Goal: Task Accomplishment & Management: Use online tool/utility

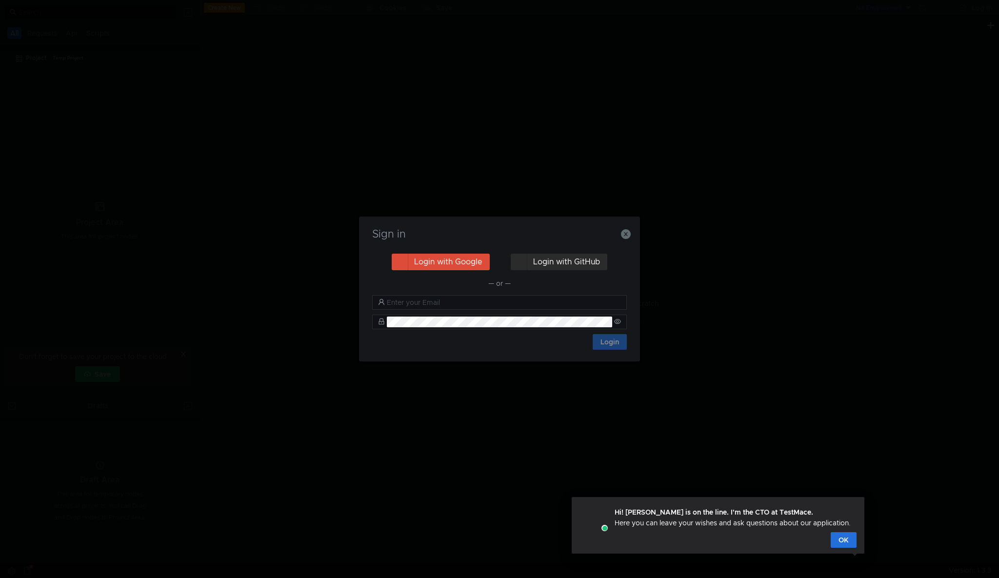
click at [546, 260] on button "Login with GitHub" at bounding box center [559, 262] width 97 height 17
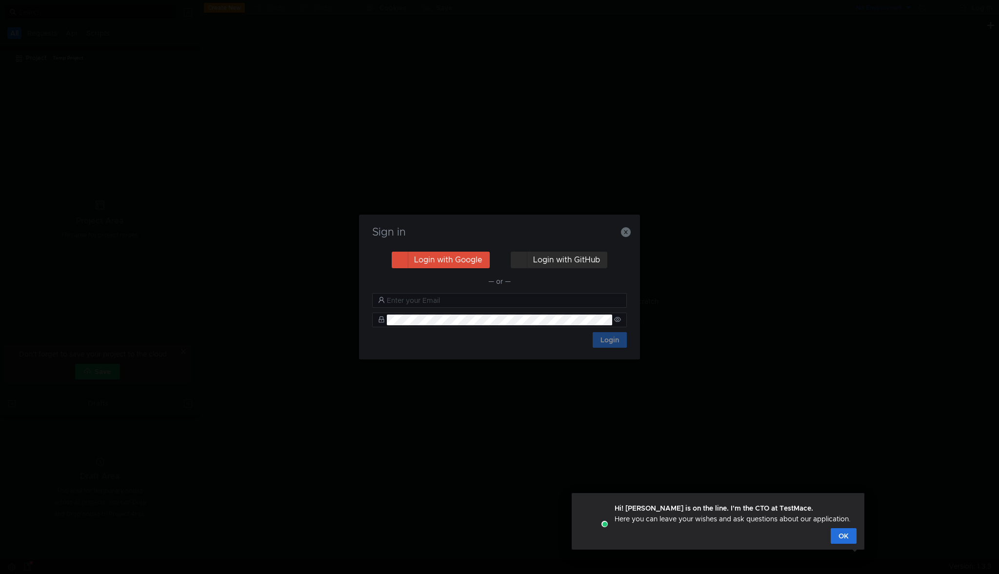
click at [552, 258] on button "Login with GitHub" at bounding box center [559, 260] width 97 height 17
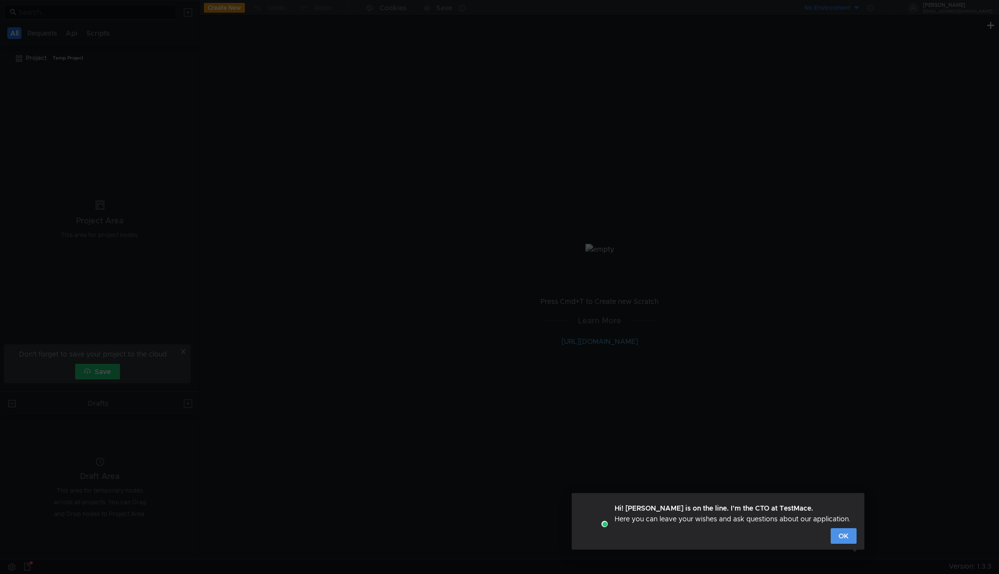
click at [846, 539] on button "OK" at bounding box center [844, 537] width 26 height 16
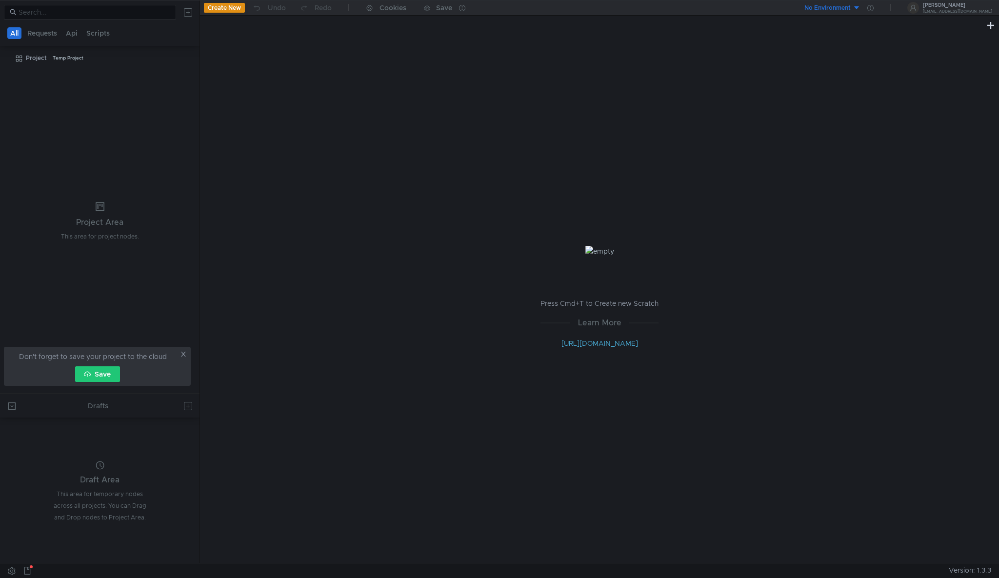
click at [184, 355] on icon at bounding box center [183, 354] width 5 height 5
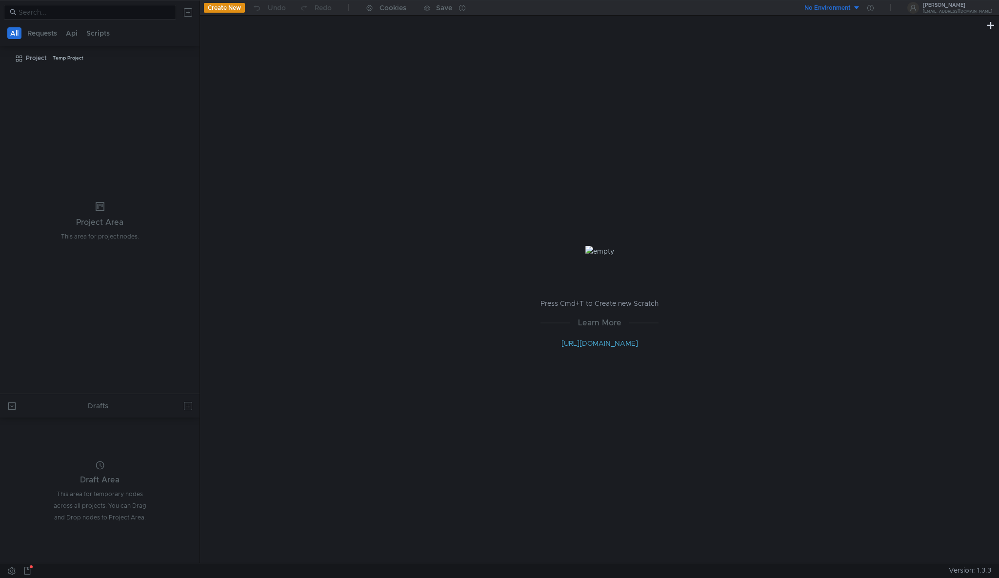
click at [191, 39] on nz-tabs-nav "All Requests Api Scripts" at bounding box center [100, 33] width 188 height 18
click at [192, 15] on button at bounding box center [188, 12] width 16 height 16
click at [224, 44] on button "Import" at bounding box center [223, 40] width 68 height 15
click at [185, 6] on div at bounding box center [499, 289] width 999 height 578
click at [187, 13] on button at bounding box center [188, 12] width 16 height 16
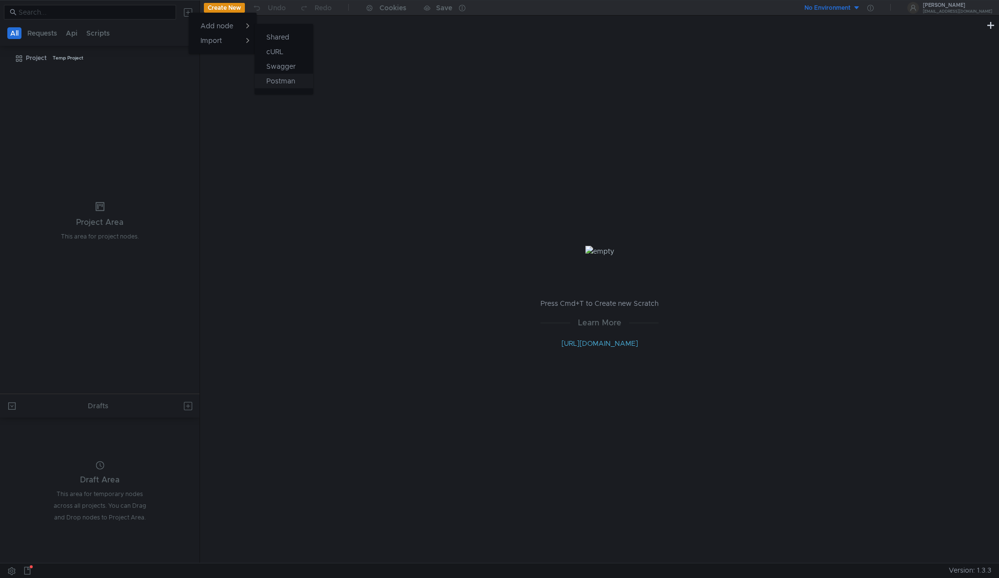
click at [291, 84] on app-tour-anchor "Postman" at bounding box center [280, 81] width 29 height 12
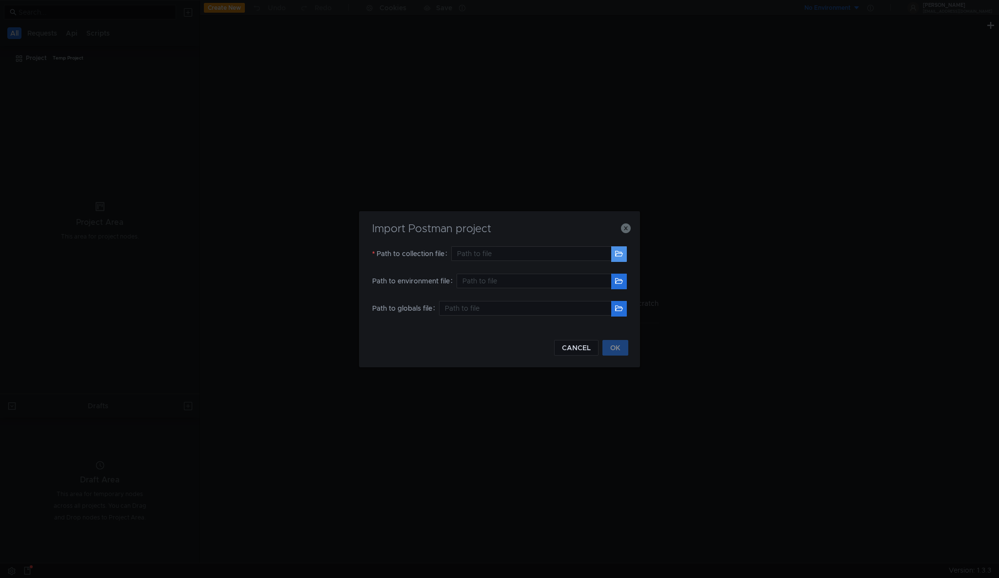
click at [617, 256] on button "button" at bounding box center [619, 254] width 16 height 16
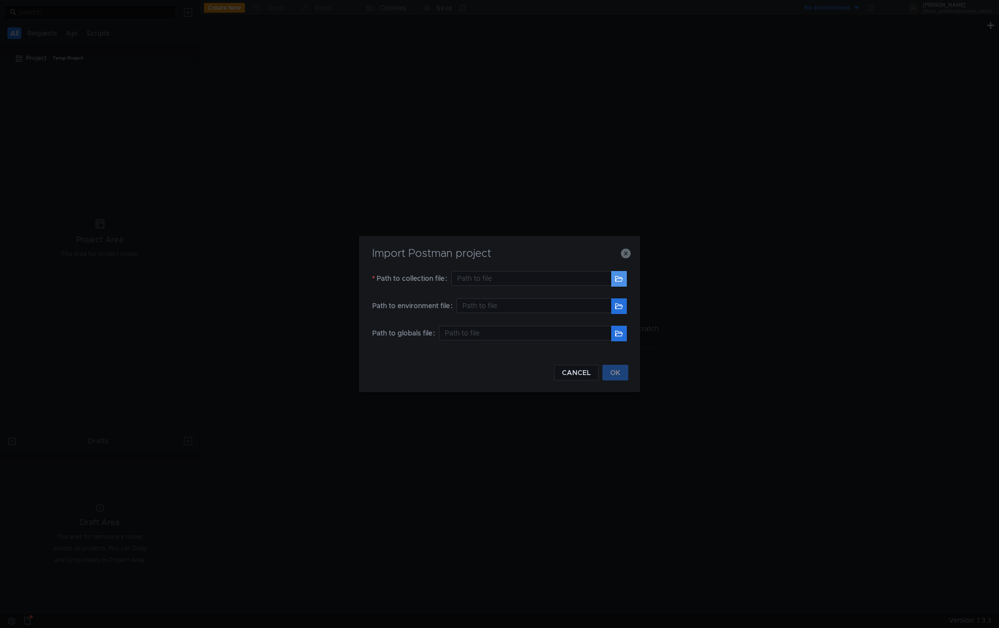
click at [618, 283] on button "button" at bounding box center [619, 279] width 16 height 16
type input "/Users/[PERSON_NAME]/Documents/Yandex Bank.postman_collection.json"
click at [624, 306] on button "button" at bounding box center [619, 306] width 16 height 16
type input "/Users/[PERSON_NAME]/Documents/Local.postman_environment.json"
click at [471, 332] on input "text" at bounding box center [525, 333] width 172 height 15
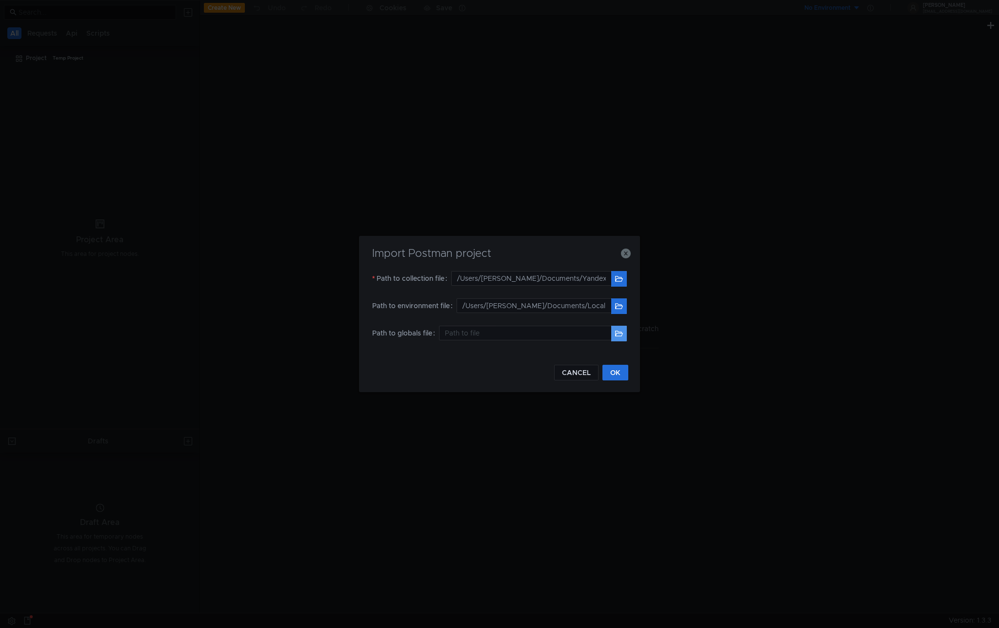
click at [621, 335] on button "button" at bounding box center [619, 334] width 16 height 16
type input "/Users/[PERSON_NAME]/Documents/workspace.postman_globals.json"
click at [617, 373] on button "OK" at bounding box center [616, 373] width 26 height 16
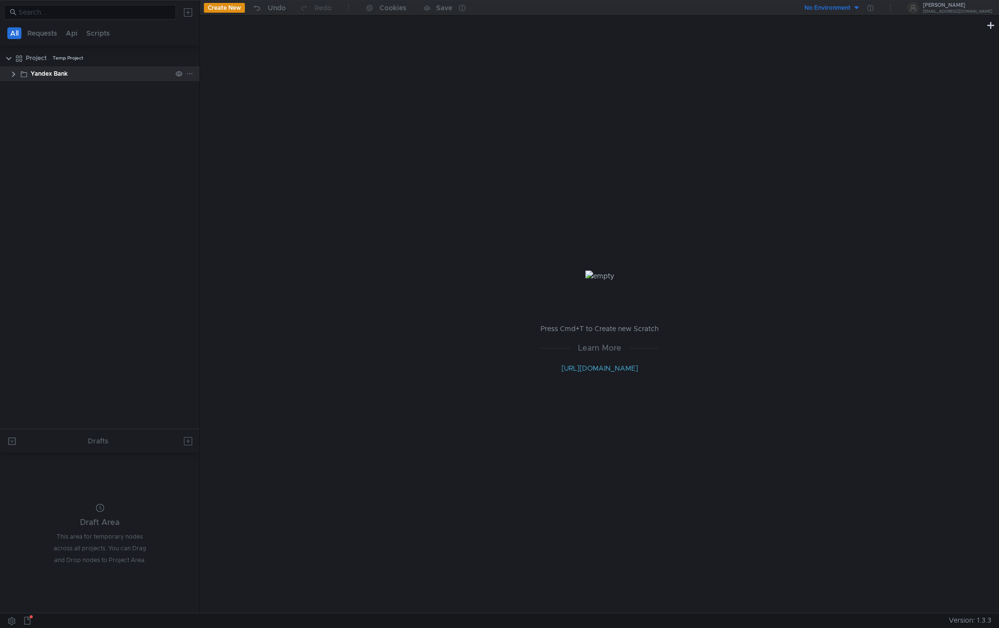
click at [14, 77] on clr-icon at bounding box center [14, 74] width 8 height 8
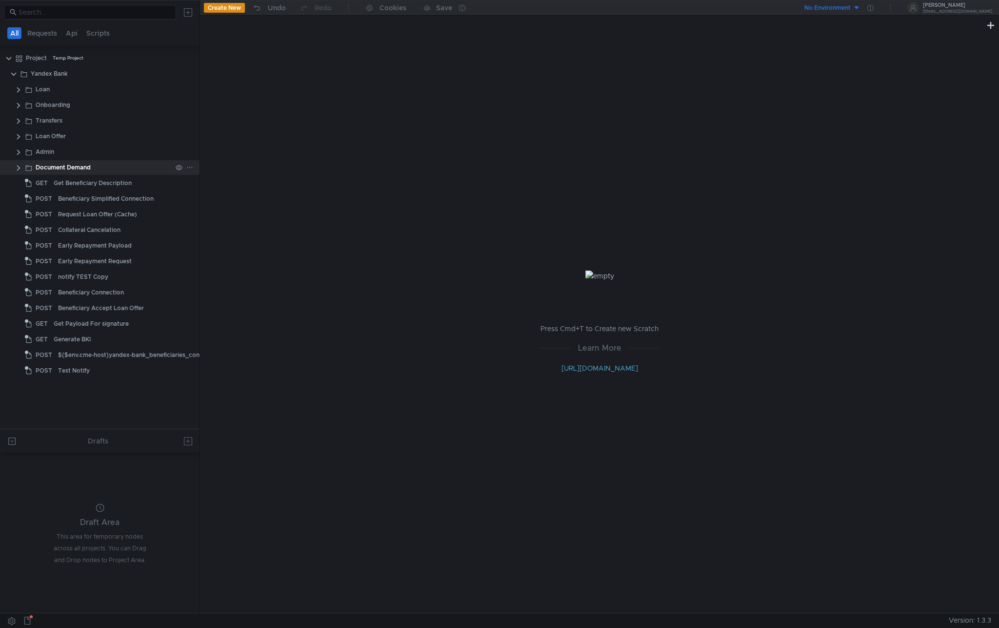
click at [23, 165] on div "Document Demand" at bounding box center [110, 167] width 177 height 15
click at [17, 169] on clr-icon at bounding box center [19, 168] width 8 height 8
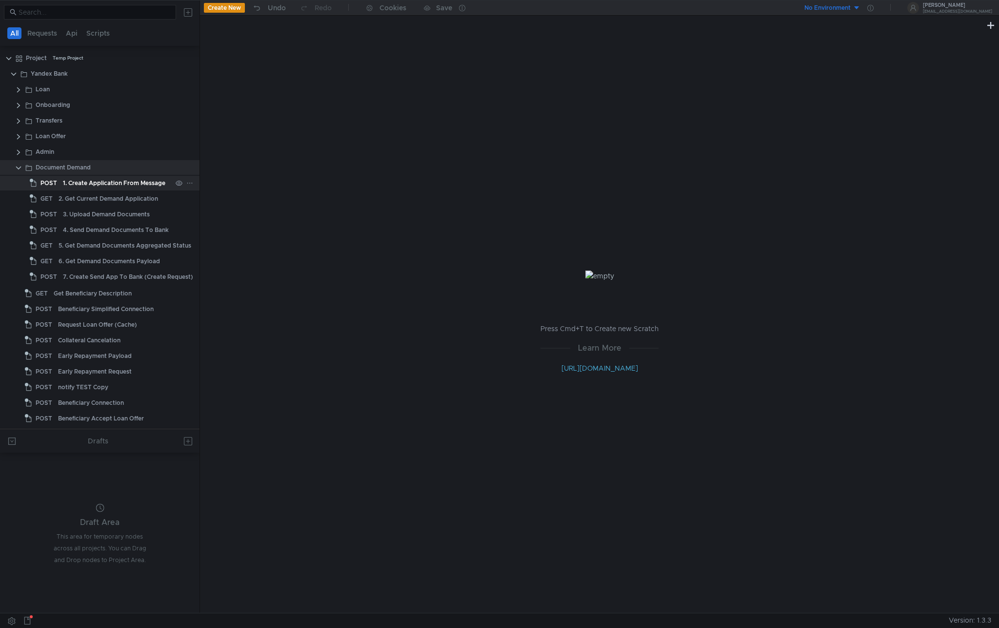
click at [78, 187] on div "1. Create Application From Message" at bounding box center [114, 183] width 102 height 15
click at [88, 186] on div "1. Create Application From Message" at bounding box center [114, 183] width 102 height 15
click at [148, 184] on div "1. Create Application From Message" at bounding box center [114, 183] width 102 height 15
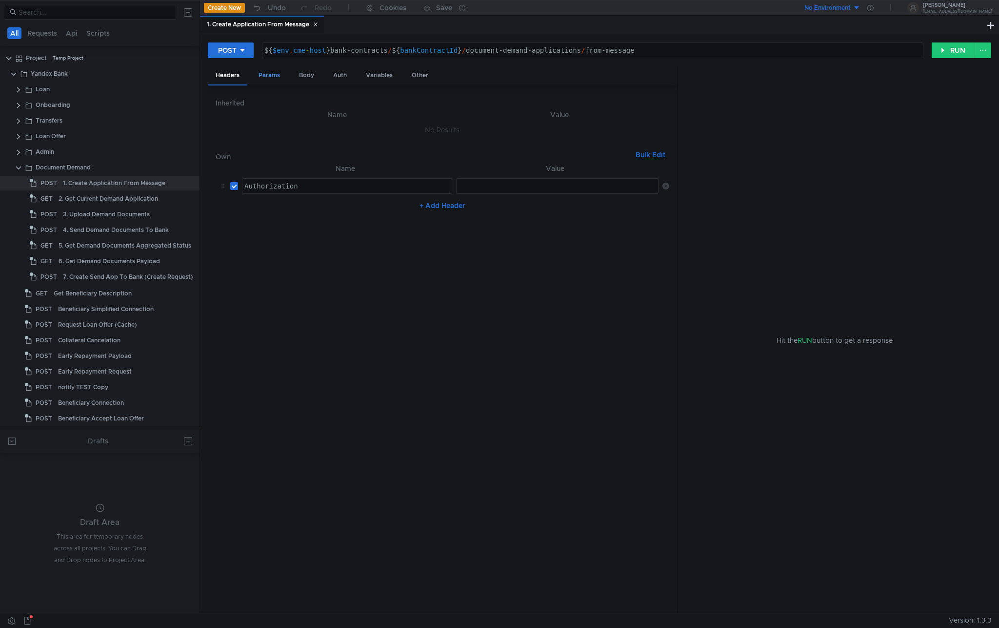
click at [275, 77] on div "Params" at bounding box center [269, 75] width 37 height 18
click at [301, 78] on div "Body" at bounding box center [306, 75] width 31 height 18
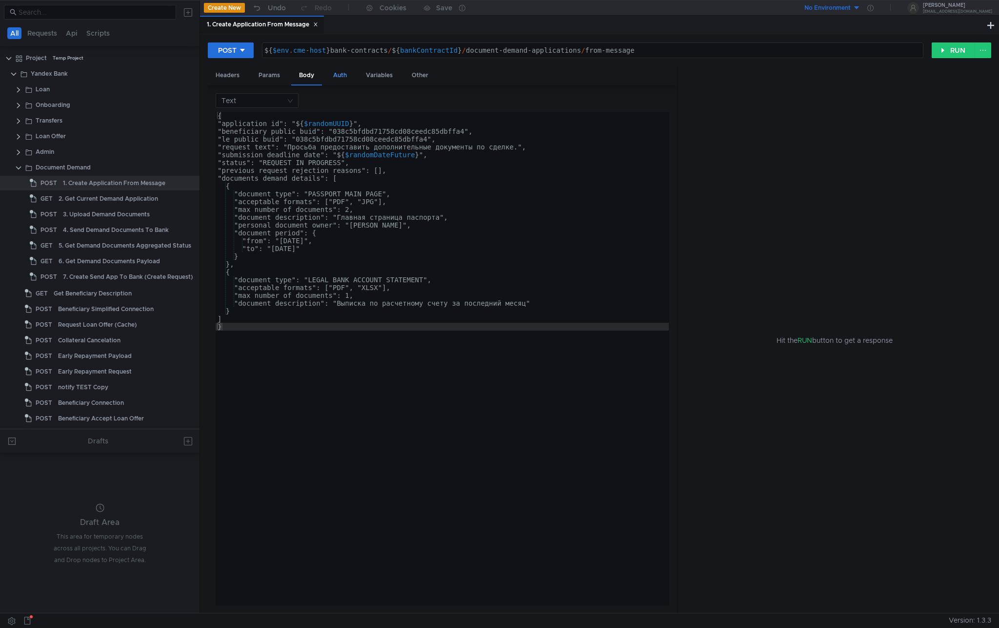
click at [340, 76] on div "Auth" at bounding box center [340, 75] width 29 height 18
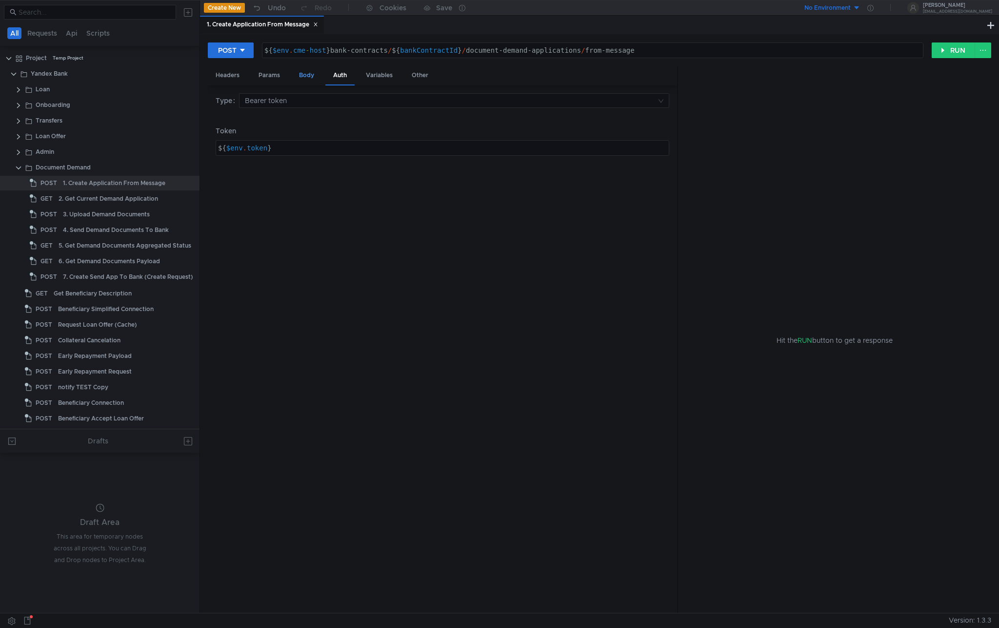
click at [303, 75] on div "Body" at bounding box center [306, 75] width 31 height 18
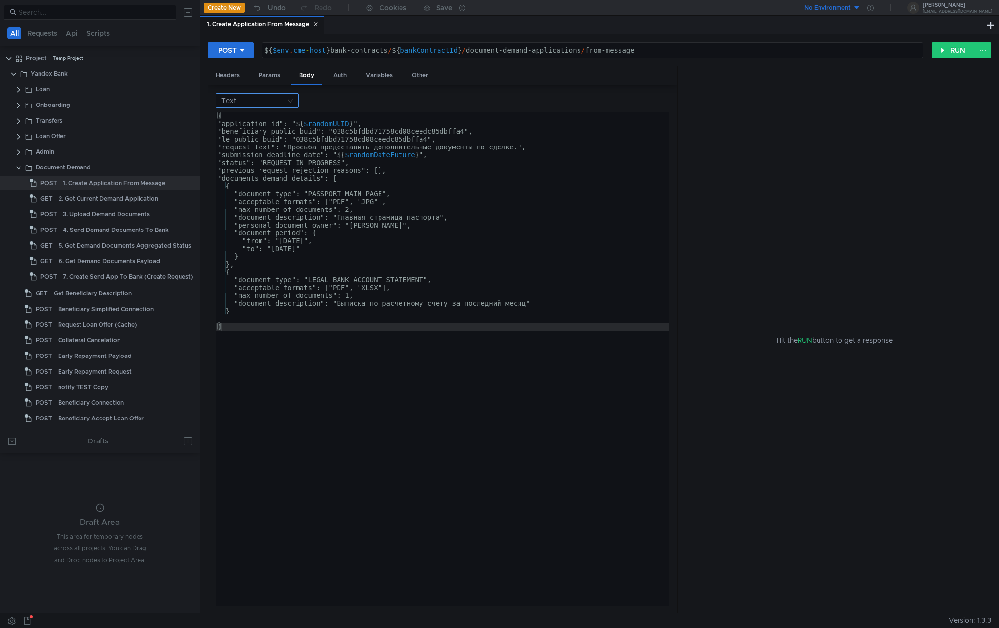
click at [281, 102] on input at bounding box center [254, 101] width 64 height 14
click at [263, 119] on div "JSON" at bounding box center [257, 119] width 71 height 11
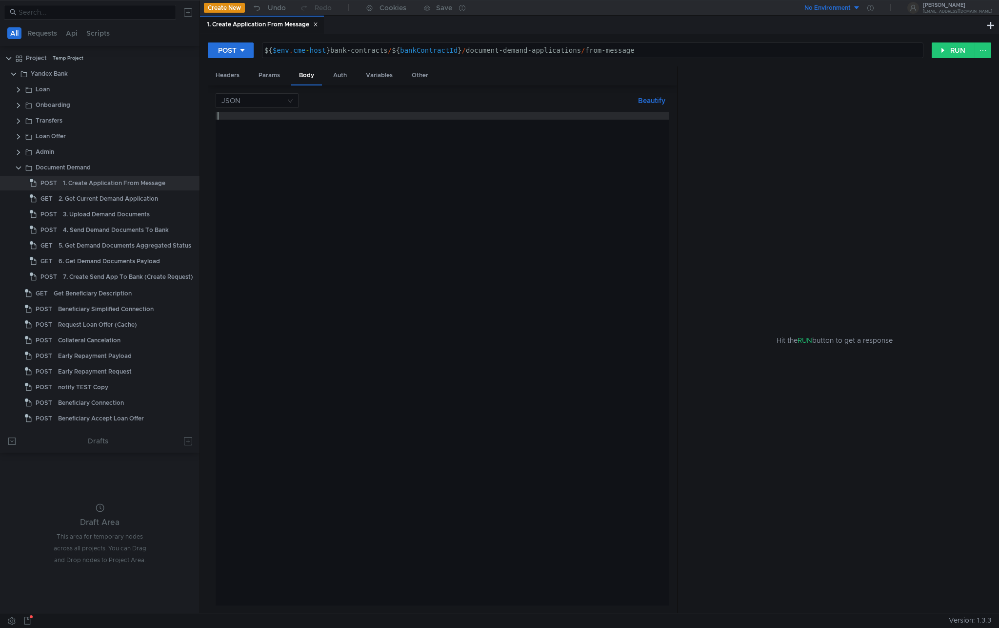
click at [315, 138] on div at bounding box center [442, 366] width 453 height 509
click at [279, 101] on input at bounding box center [254, 101] width 64 height 14
click at [264, 134] on div "Form data" at bounding box center [257, 135] width 71 height 11
click at [270, 94] on input at bounding box center [254, 101] width 64 height 14
click at [252, 197] on div "Text" at bounding box center [257, 197] width 71 height 11
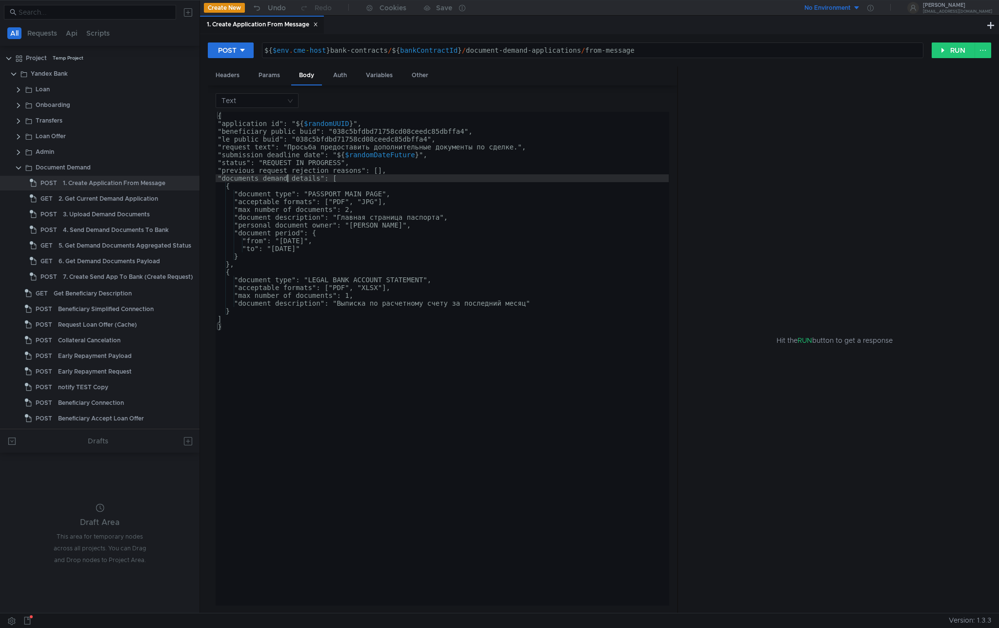
click at [286, 179] on div "{ "application_id": " ${ $randomUUID } ", "beneficiary_public_buid": "038c5bfdb…" at bounding box center [442, 366] width 453 height 509
type textarea "] }"
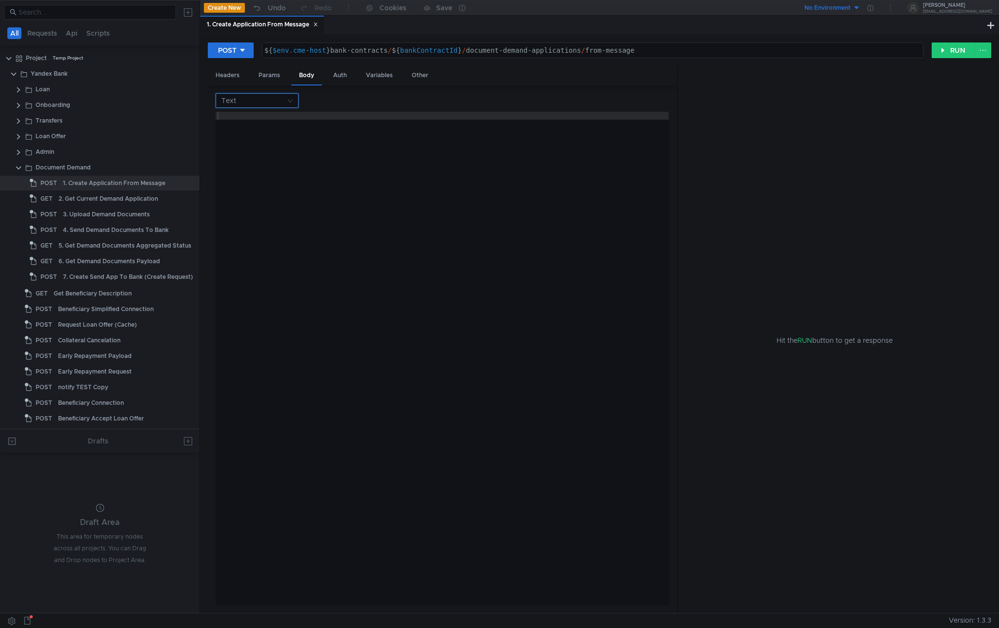
click at [269, 100] on input at bounding box center [254, 101] width 64 height 14
click at [256, 119] on div "JSON" at bounding box center [257, 119] width 71 height 11
click at [284, 172] on div at bounding box center [442, 366] width 453 height 509
paste textarea "}"
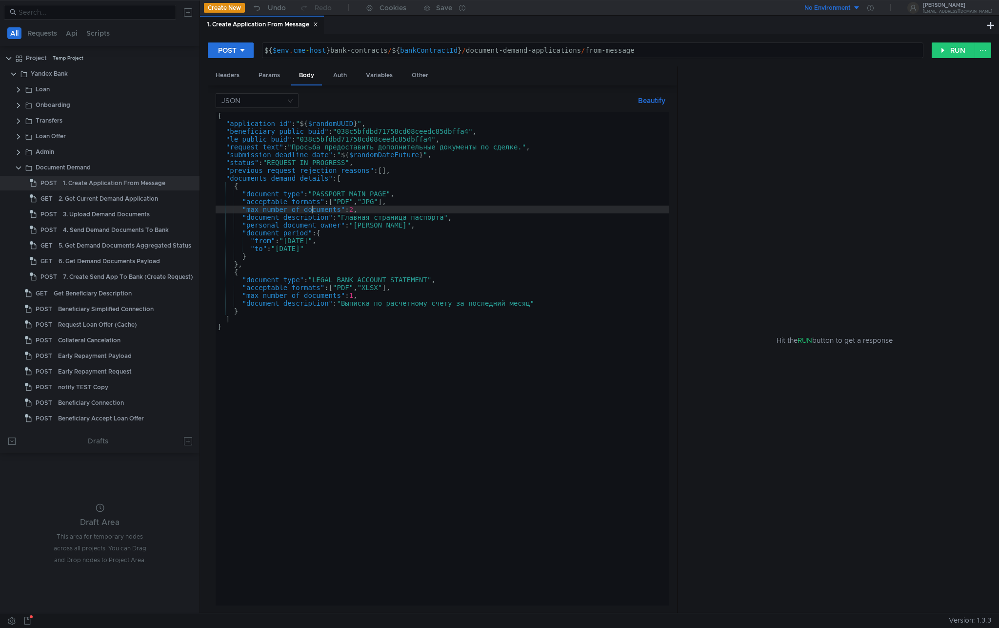
click at [311, 206] on div "{ "application_id" : " ${ $randomUUID } " , "beneficiary_public_buid" : "038c5b…" at bounding box center [442, 366] width 453 height 509
click at [646, 101] on button "Beautify" at bounding box center [651, 101] width 35 height 12
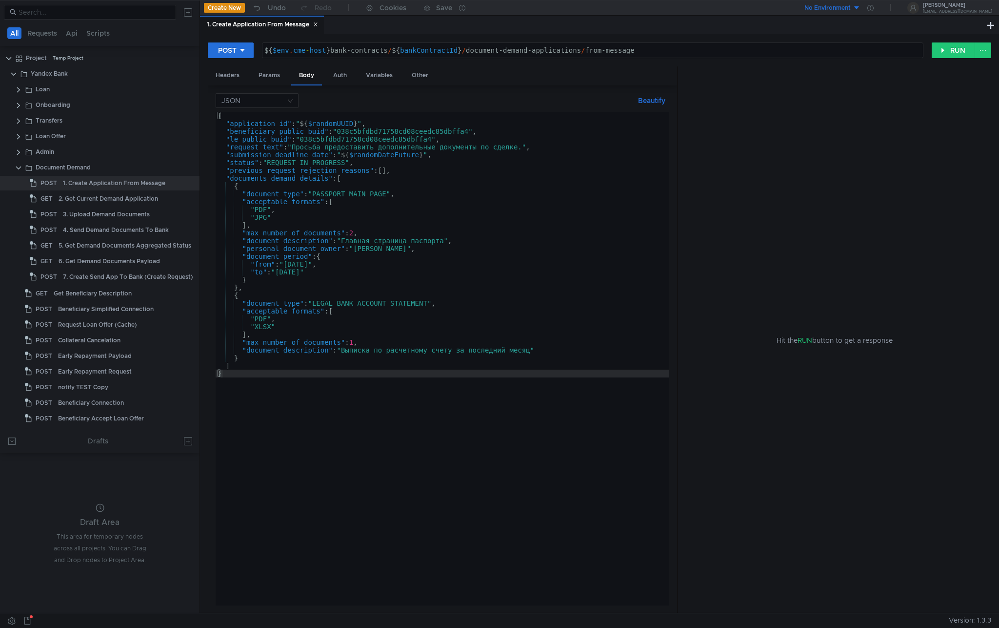
type textarea ""PDF","
click at [455, 211] on div "{ "application_id" : " ${ $randomUUID } " , "beneficiary_public_buid" : "038c5b…" at bounding box center [442, 366] width 453 height 509
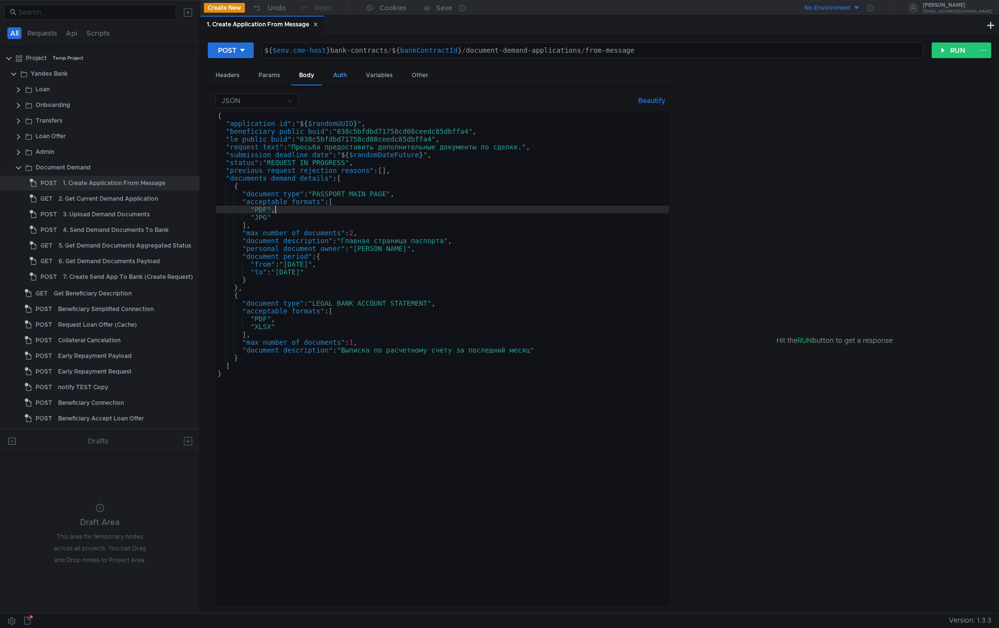
click at [344, 77] on div "Auth" at bounding box center [340, 75] width 29 height 18
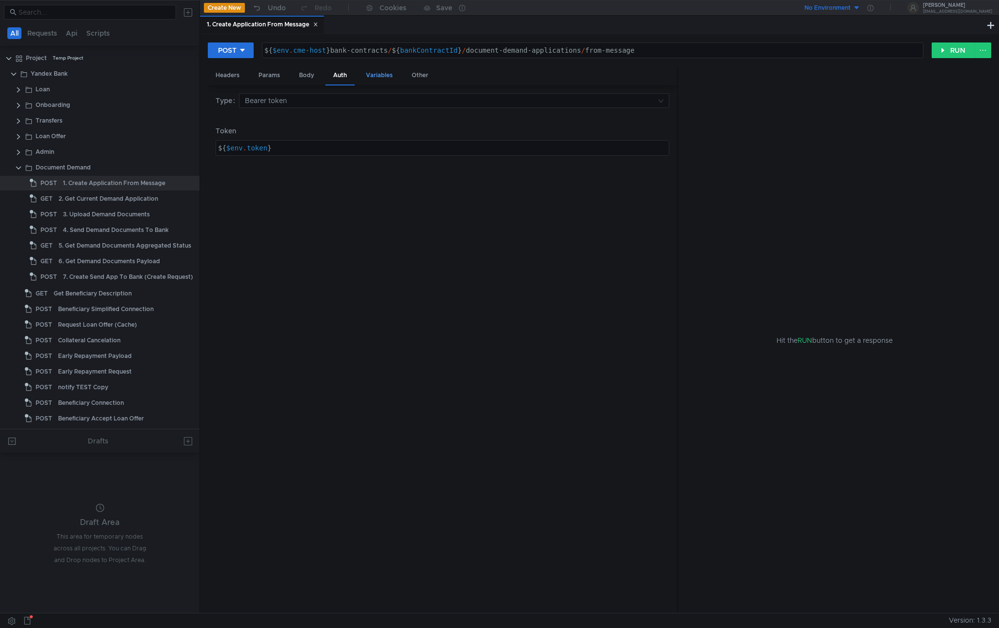
click at [382, 78] on div "Variables" at bounding box center [379, 75] width 42 height 18
click at [424, 75] on div "Other" at bounding box center [420, 75] width 32 height 18
click at [340, 75] on div "Auth" at bounding box center [340, 75] width 29 height 18
click at [308, 74] on div "Body" at bounding box center [306, 75] width 31 height 18
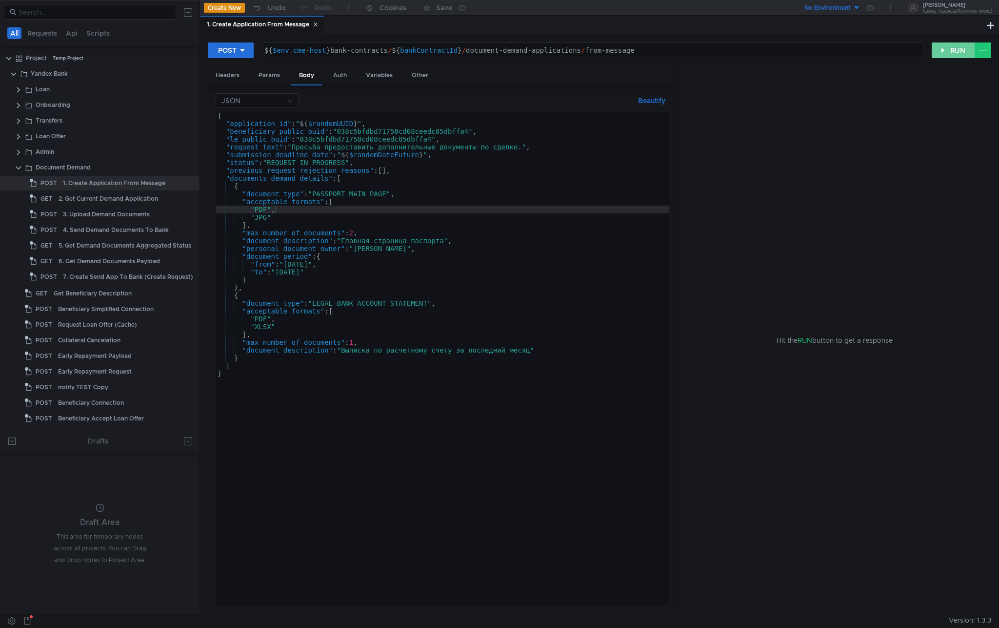
click at [944, 52] on button "RUN" at bounding box center [953, 50] width 43 height 16
type textarea "${$env.cme-host}bank-contracts/${bankContractId}/document-demand-applications/f…"
click at [305, 50] on div "${ $env . cme - host } bank-contracts / ${ bankContractId } / document-demand-a…" at bounding box center [593, 57] width 661 height 23
click at [850, 3] on div "No Environment" at bounding box center [828, 7] width 46 height 9
click at [832, 41] on li "Local" at bounding box center [845, 44] width 68 height 16
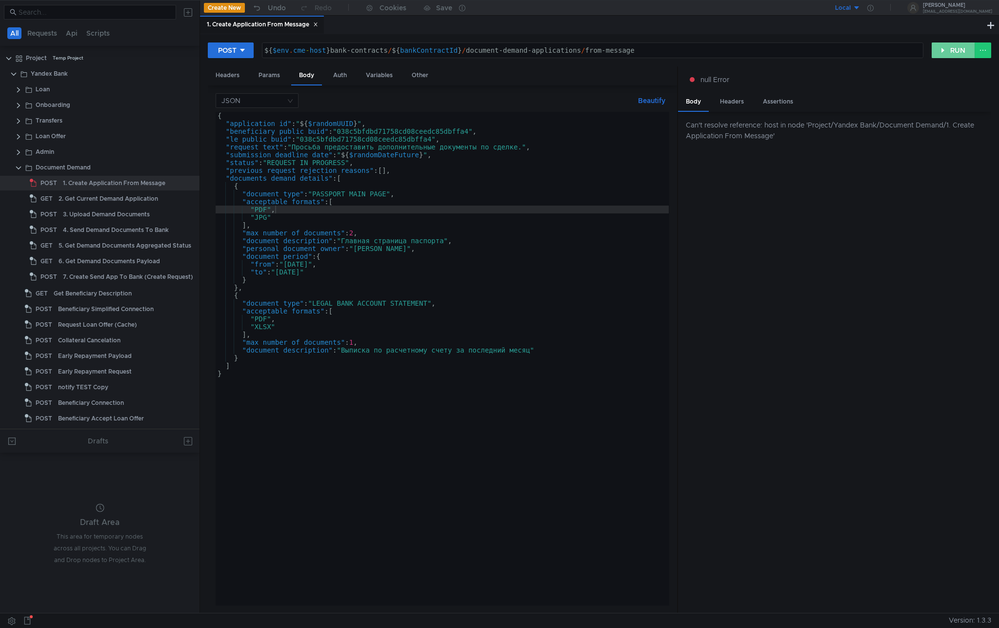
click at [953, 54] on button "RUN" at bounding box center [953, 50] width 43 height 16
click at [945, 47] on button "RUN" at bounding box center [953, 50] width 43 height 16
click at [946, 58] on div "POST ${$env.cme-host}bank-contracts/${bankContractId}/document-demand-applicati…" at bounding box center [600, 54] width 784 height 24
click at [947, 51] on button "RUN" at bounding box center [953, 50] width 43 height 16
click at [420, 47] on div "${ $env . cme - host } bank-contracts / ${ bankContractId } / document-demand-a…" at bounding box center [593, 57] width 661 height 23
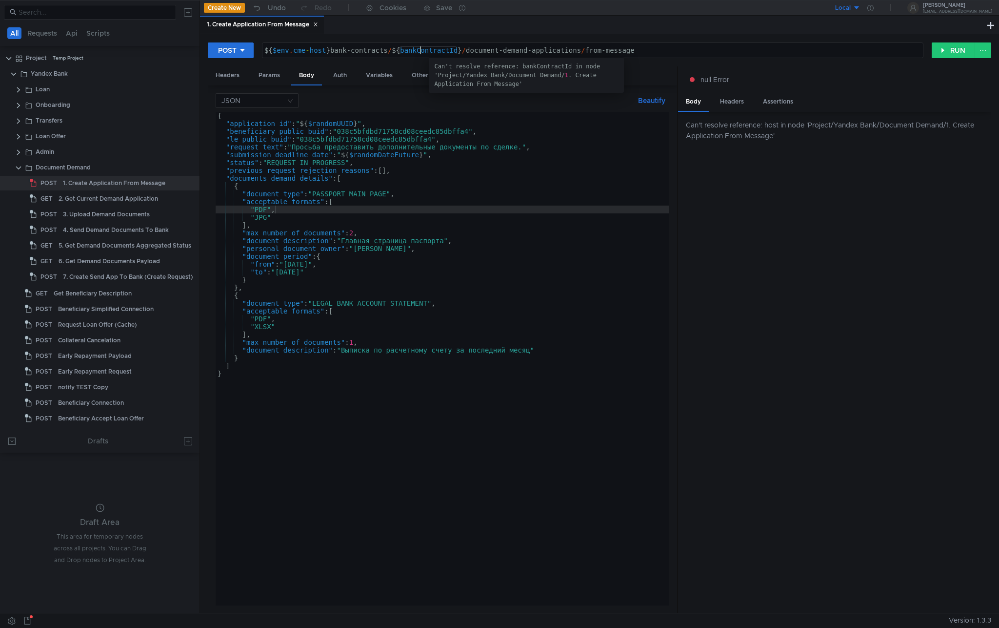
click at [421, 50] on div "${ $env . cme - host } bank-contracts / ${ bankContractId } / document-demand-a…" at bounding box center [593, 57] width 661 height 23
drag, startPoint x: 421, startPoint y: 50, endPoint x: 414, endPoint y: 51, distance: 6.5
click at [414, 51] on div "${ $env . cme - host } bank-contracts / ${ bankContractId } / document-demand-a…" at bounding box center [593, 57] width 661 height 23
click at [423, 51] on div "${ $env . cme - host } bank-contracts / ${ bankContractId } / document-demand-a…" at bounding box center [593, 50] width 661 height 15
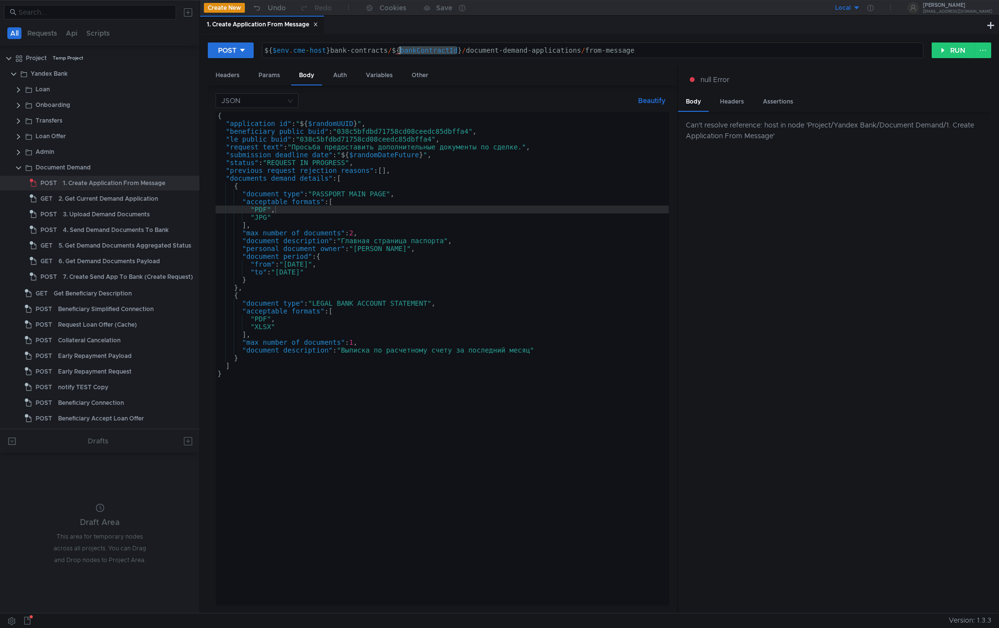
click at [423, 51] on div "${ $env . cme - host } bank-contracts / ${ bankContractId } / document-demand-a…" at bounding box center [593, 57] width 661 height 23
click at [123, 78] on div "Yandex Bank" at bounding box center [101, 73] width 141 height 15
click at [377, 79] on div "Variables" at bounding box center [379, 75] width 42 height 18
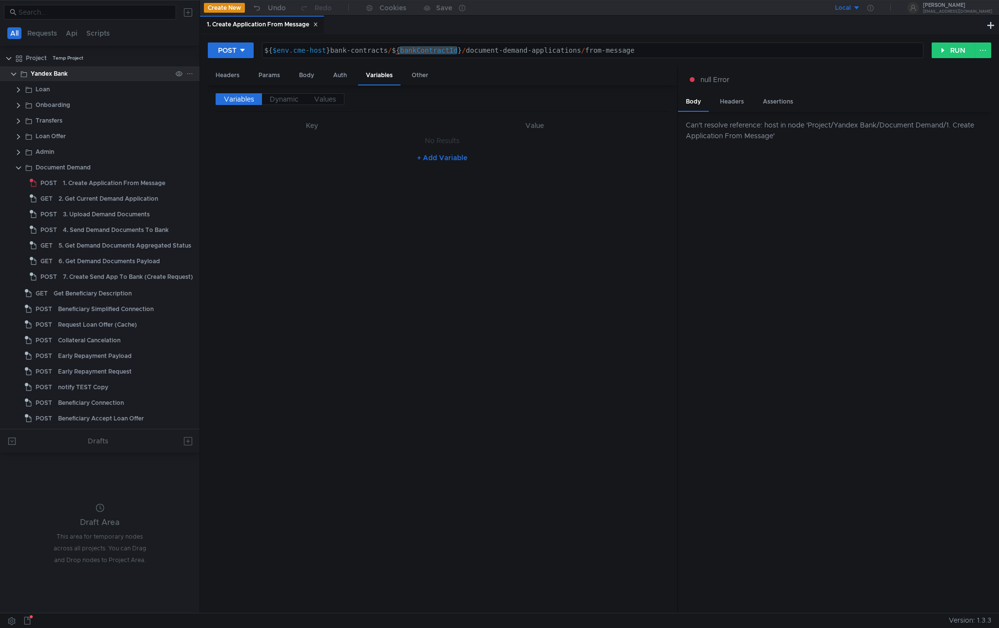
click at [104, 72] on div "Yandex Bank" at bounding box center [101, 73] width 141 height 15
click at [102, 75] on div "Yandex Bank" at bounding box center [101, 73] width 141 height 15
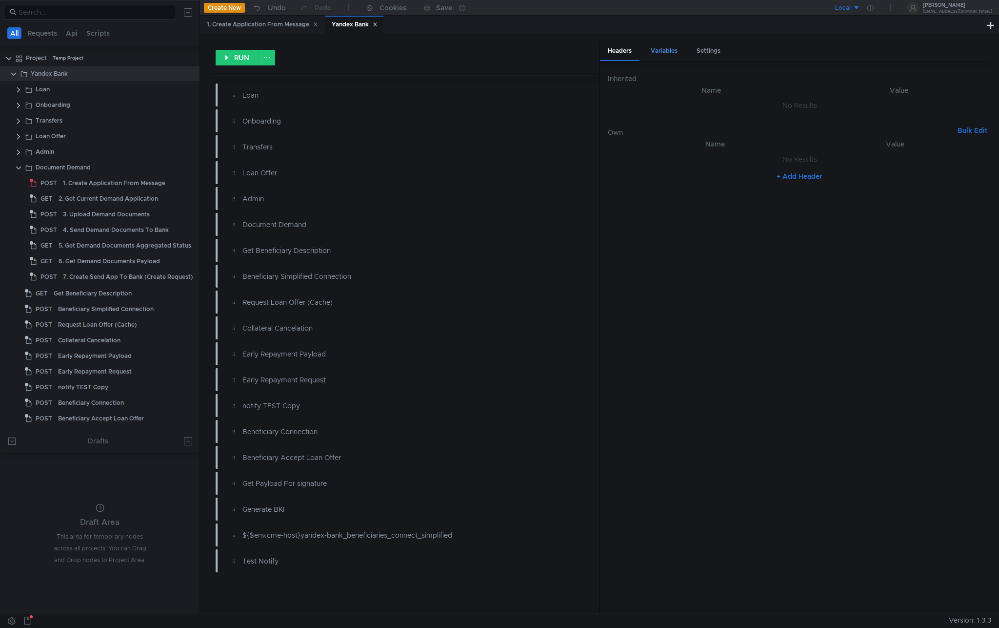
click at [672, 44] on div "Variables" at bounding box center [664, 51] width 42 height 18
click at [829, 118] on div at bounding box center [876, 126] width 207 height 23
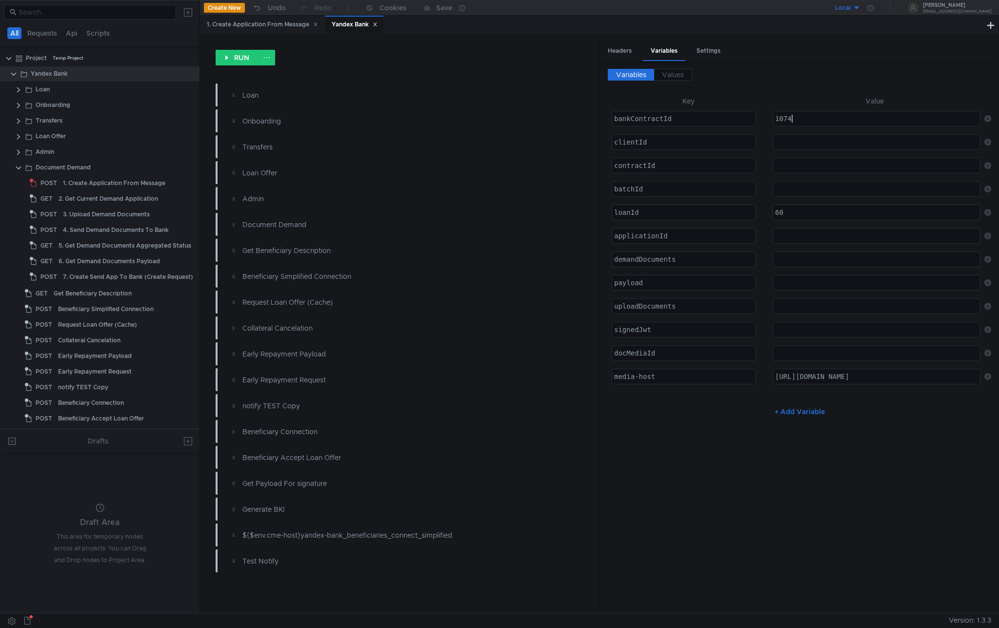
scroll to position [0, 0]
type textarea "1073"
click at [805, 141] on div at bounding box center [876, 149] width 207 height 23
click at [735, 91] on div "Variables Values Key Value bankContractId ההההההההההההההההההההההההההההההההההההה…" at bounding box center [800, 336] width 384 height 535
click at [378, 24] on icon at bounding box center [375, 24] width 5 height 5
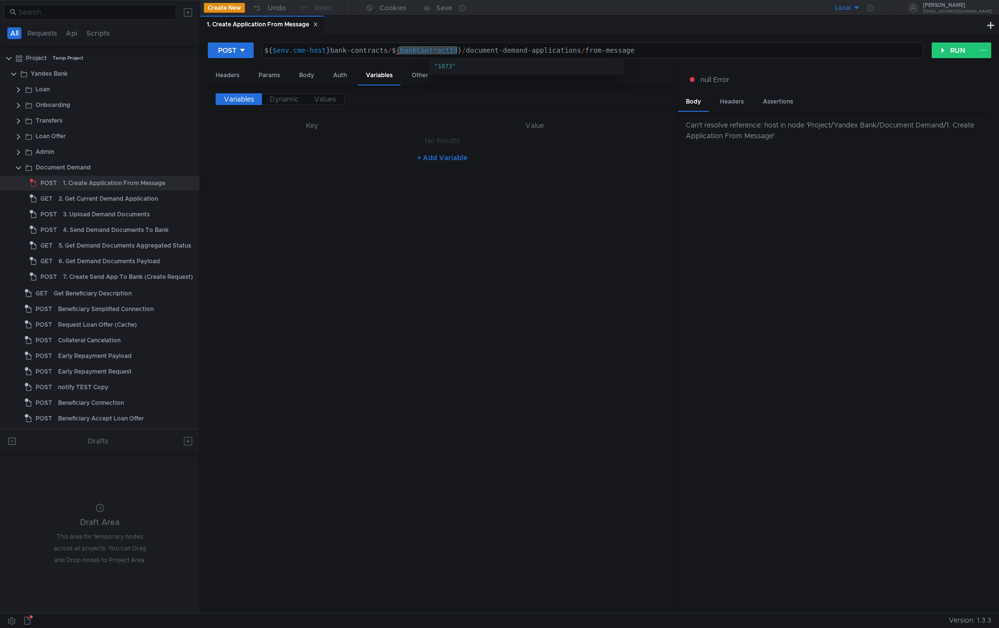
click at [435, 48] on div "${ $env . cme - host } bank-contracts / ${ bankContractId } / document-demand-a…" at bounding box center [593, 57] width 661 height 23
click at [445, 68] on span ""1073"" at bounding box center [445, 66] width 21 height 7
click at [470, 68] on div ""1073"" at bounding box center [526, 66] width 183 height 9
click at [461, 71] on span ""1073"" at bounding box center [526, 67] width 195 height 18
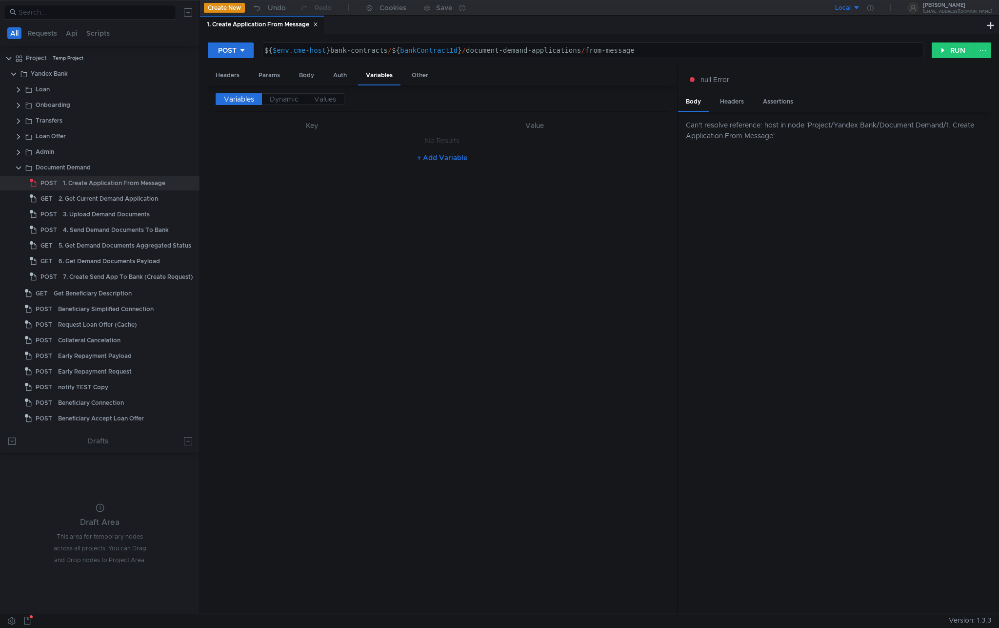
click at [632, 48] on div "${ $env . cme - host } bank-contracts / ${ bankContractId } / document-demand-a…" at bounding box center [593, 57] width 661 height 23
click at [790, 36] on div "POST ${$env.cme-host}bank-contracts/${bankContractId}/document-demand-applicati…" at bounding box center [599, 323] width 799 height 578
click at [937, 51] on button "RUN" at bounding box center [953, 50] width 43 height 16
click at [308, 51] on div "${ $env . cme - host } bank-contracts / ${ bankContractId } / document-demand-a…" at bounding box center [593, 57] width 661 height 23
drag, startPoint x: 293, startPoint y: 50, endPoint x: 295, endPoint y: 57, distance: 6.5
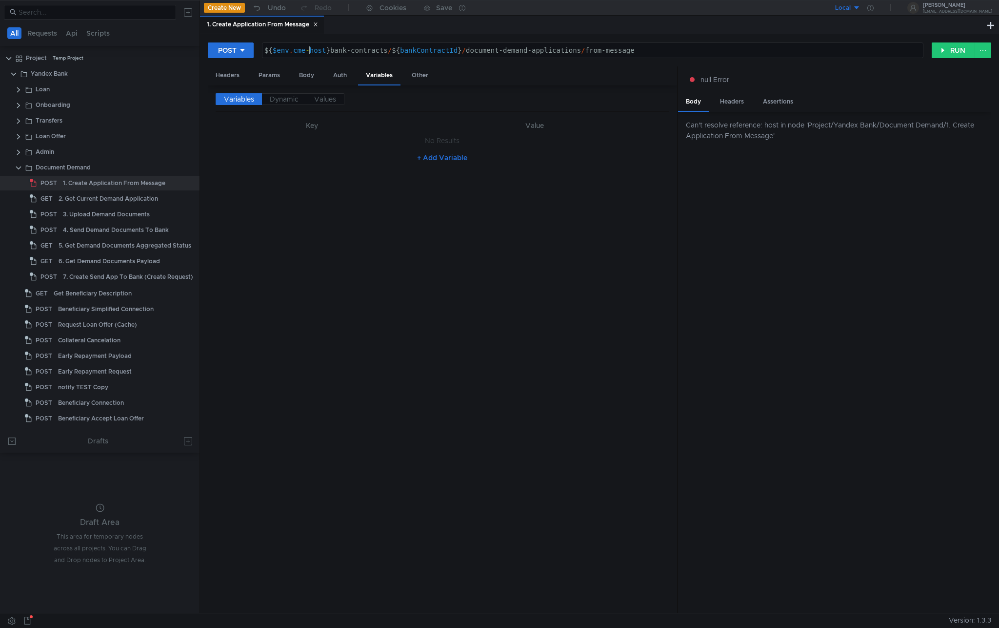
click at [293, 50] on div "${ $env . cme - host } bank-contracts / ${ bankContractId } / document-demand-a…" at bounding box center [593, 57] width 661 height 23
type textarea "${cme-host}bank-contracts/${bankContractId}/document-demand-applications/from-m…"
click at [320, 54] on div "${ cme - host } bank-contracts / ${ bankContractId } / document-demand-applicat…" at bounding box center [593, 57] width 661 height 23
click at [288, 50] on div "${ cme - host } bank-contracts / ${ bankContractId } / document-demand-applicat…" at bounding box center [593, 57] width 661 height 23
click at [878, 6] on div at bounding box center [871, 8] width 20 height 16
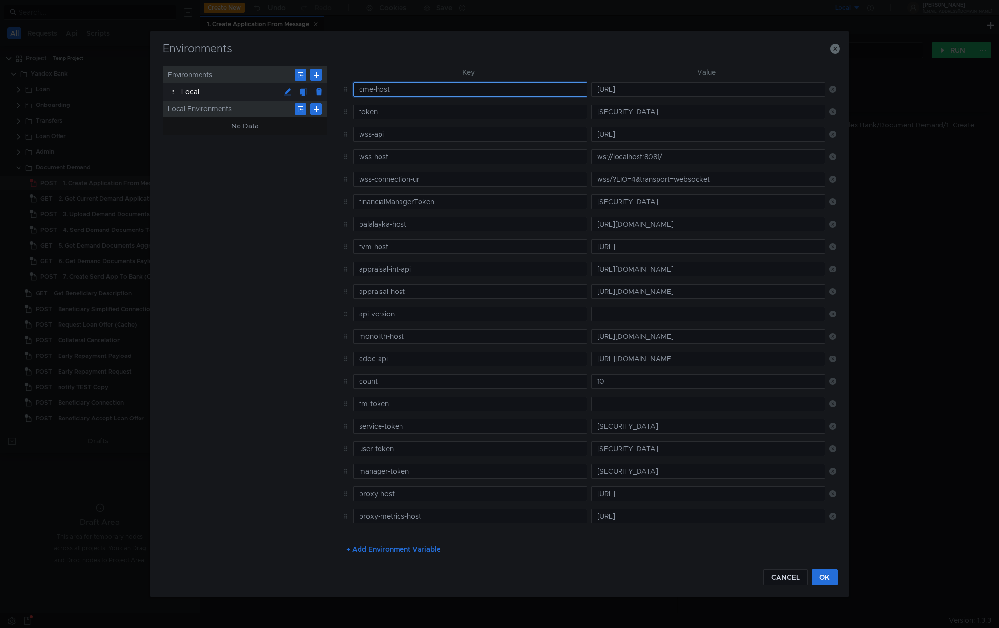
click at [390, 88] on input "cme-host" at bounding box center [470, 89] width 234 height 15
click at [407, 92] on input "cme-host" at bounding box center [470, 89] width 234 height 15
click at [374, 90] on input "cme-host" at bounding box center [470, 89] width 234 height 15
type input "cmeHost"
click at [415, 113] on input "token" at bounding box center [470, 111] width 234 height 15
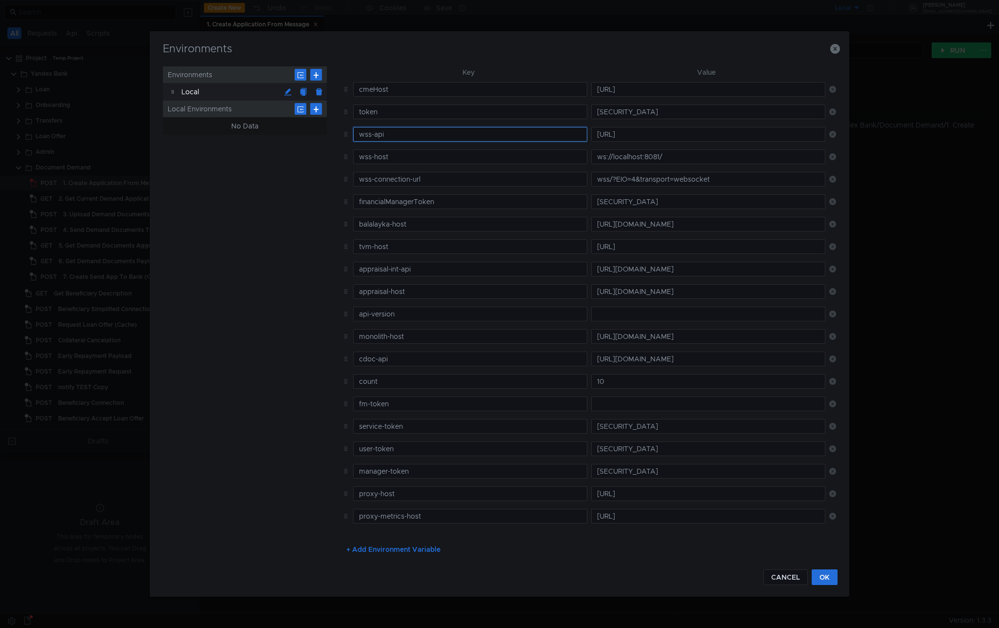
click at [376, 135] on input "wss-api" at bounding box center [470, 134] width 234 height 15
type input "wssApi"
click at [377, 156] on input "wss-host" at bounding box center [470, 156] width 234 height 15
type input "wssHost"
click at [376, 180] on input "wss-connection-url" at bounding box center [470, 179] width 234 height 15
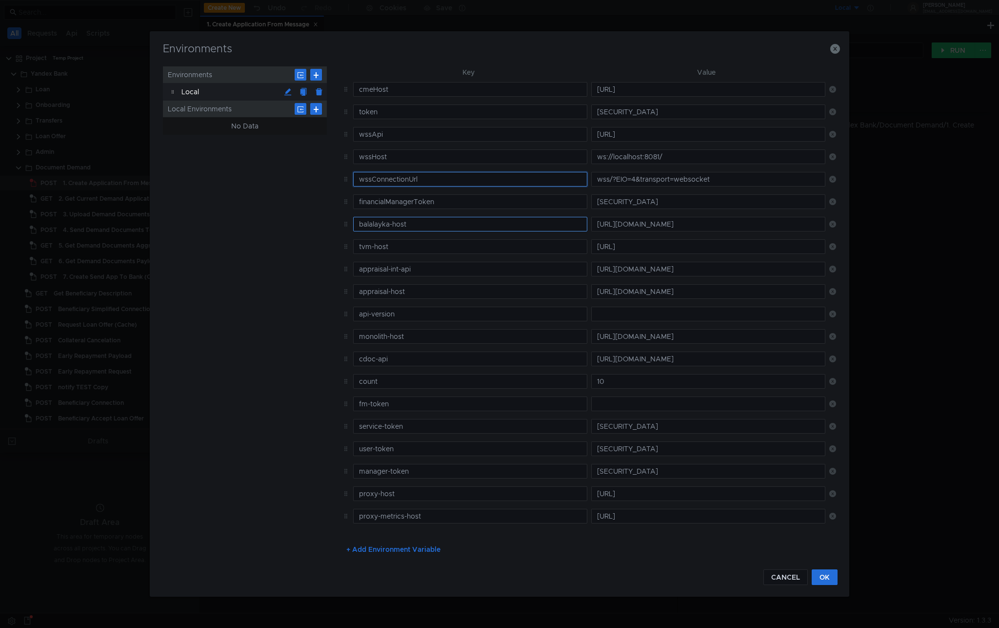
type input "wssConnectionUrl"
click at [396, 224] on input "balalayka-host" at bounding box center [470, 224] width 234 height 15
type input "balalaykaHost"
click at [406, 177] on input "wssConnectionUrl" at bounding box center [470, 179] width 234 height 15
click at [436, 180] on input "wssConnectionUrl" at bounding box center [470, 179] width 234 height 15
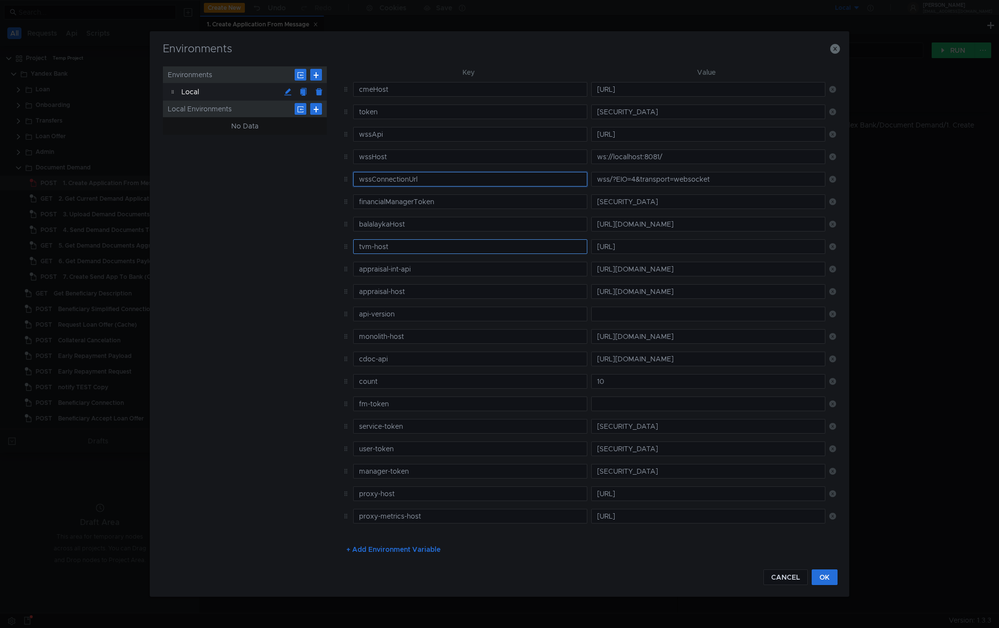
scroll to position [1, 0]
click at [448, 248] on input "tvm-host" at bounding box center [470, 245] width 234 height 15
click at [378, 246] on input "tvm-host" at bounding box center [470, 245] width 234 height 15
type input "tvmHost"
click at [403, 253] on td "tvmHost" at bounding box center [468, 245] width 238 height 22
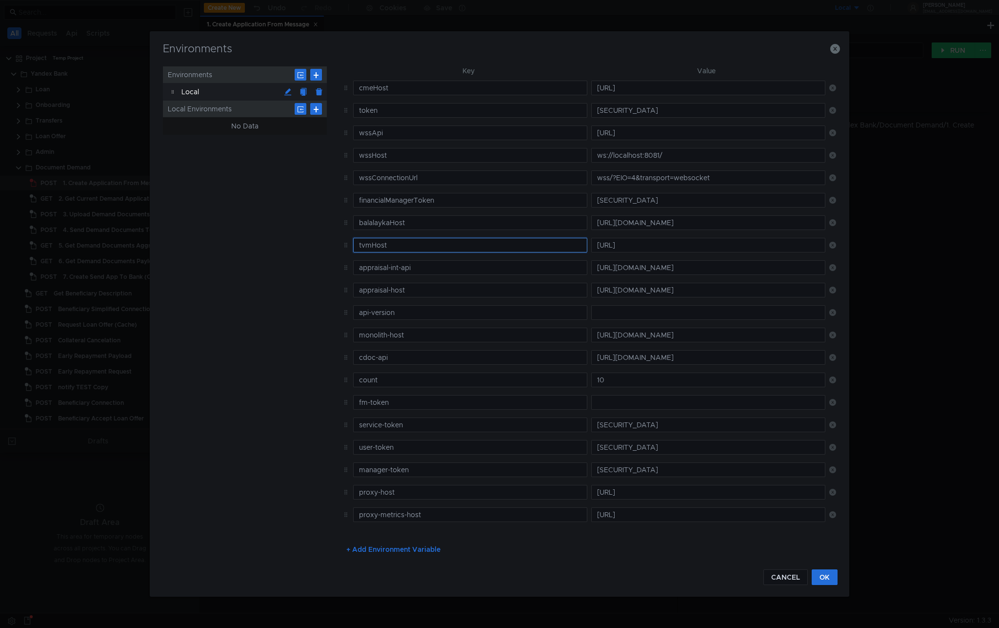
click at [400, 242] on input "tvmHost" at bounding box center [470, 245] width 234 height 15
click at [823, 577] on button "OK" at bounding box center [825, 577] width 26 height 16
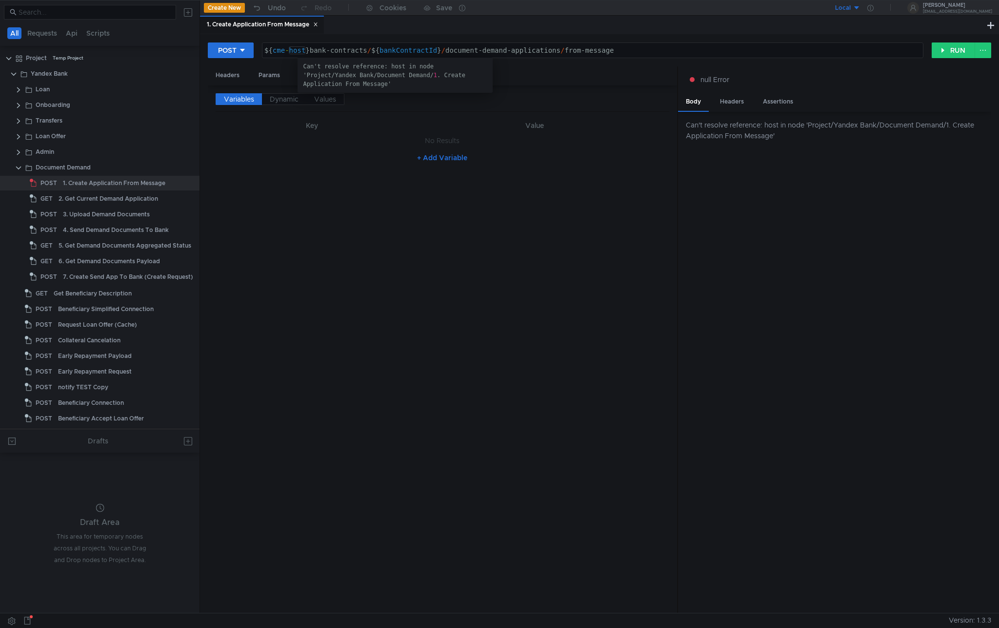
click at [292, 49] on div "${ cme - host } bank-contracts / ${ bankContractId } / document-demand-applicat…" at bounding box center [593, 57] width 661 height 23
click at [335, 50] on div "${ cmeHost } bank-contracts / ${ bankContractId } / document-demand-application…" at bounding box center [593, 57] width 661 height 23
click at [295, 49] on div "${ cmeHost } bank-contracts / ${ bankContractId } / document-demand-application…" at bounding box center [593, 57] width 661 height 23
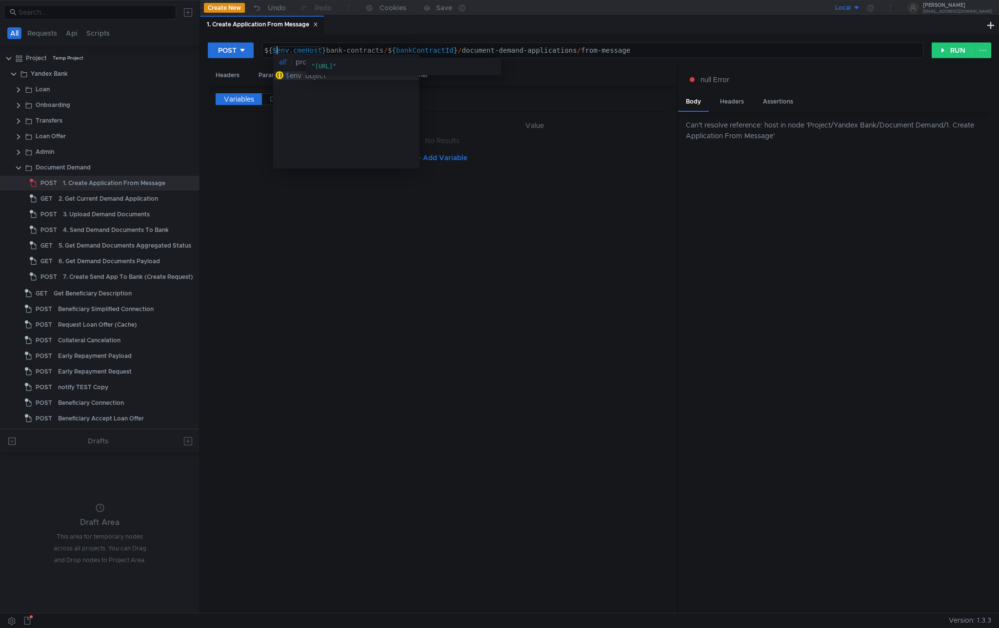
click at [308, 51] on div "${ $env . cmeHost } bank-contracts / ${ bankContractId } / document-demand-appl…" at bounding box center [593, 57] width 661 height 23
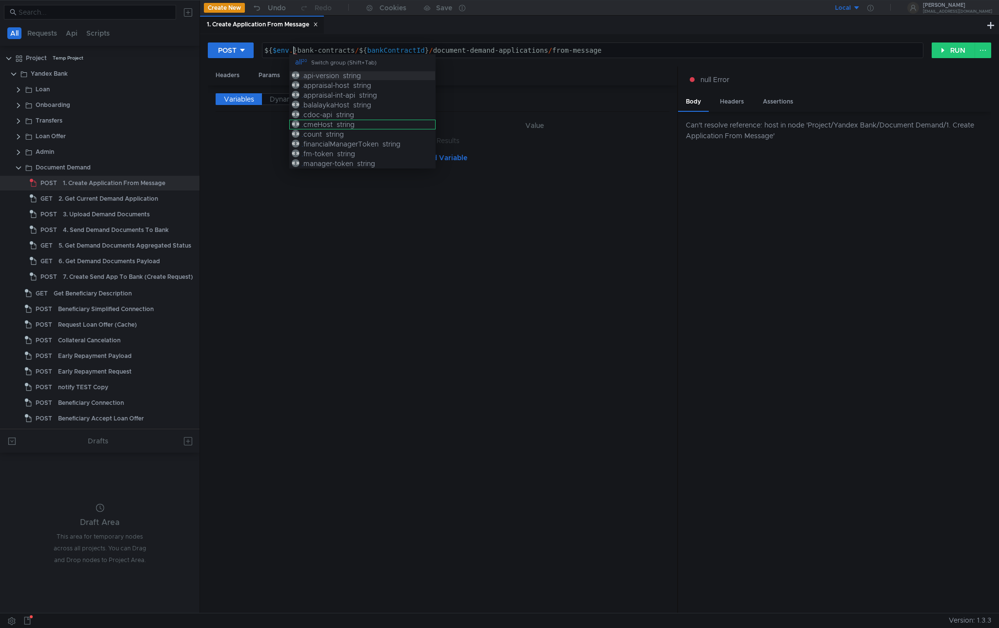
click at [365, 127] on div ". cmeHost string" at bounding box center [362, 125] width 146 height 10
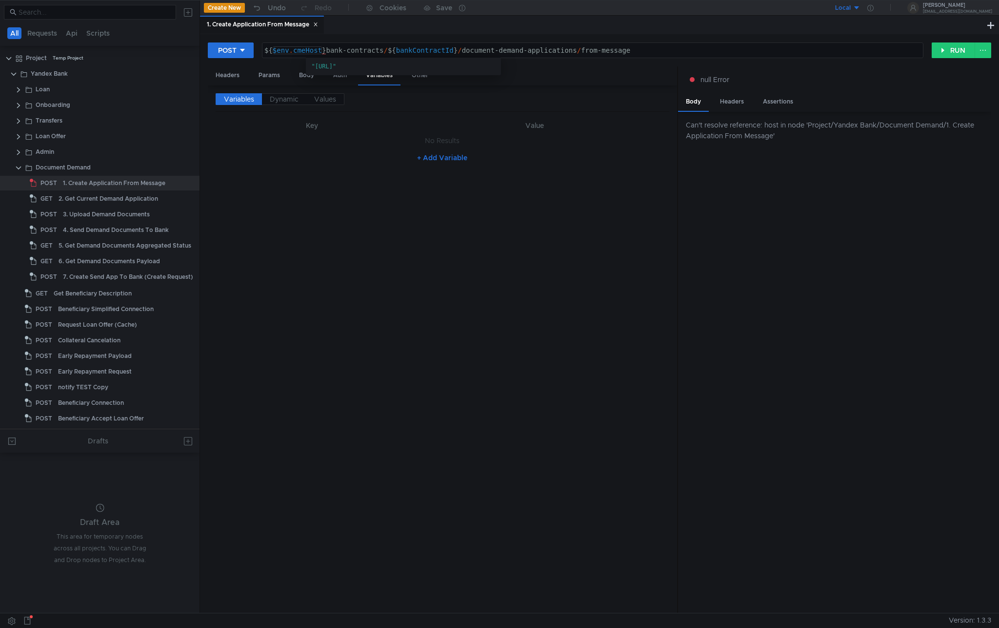
type textarea "${$env.cmeHost}bank-contracts/${bankContractId}/document-demand-applications/fr…"
click at [312, 52] on div "${ $env . cmeHost } bank-contracts / ${ bankContractId } / document-demand-appl…" at bounding box center [593, 57] width 661 height 23
click at [851, 8] on div "Local" at bounding box center [843, 7] width 16 height 9
drag, startPoint x: 853, startPoint y: 26, endPoint x: 839, endPoint y: 45, distance: 23.1
click at [839, 45] on ul "No Environment Local" at bounding box center [845, 36] width 68 height 35
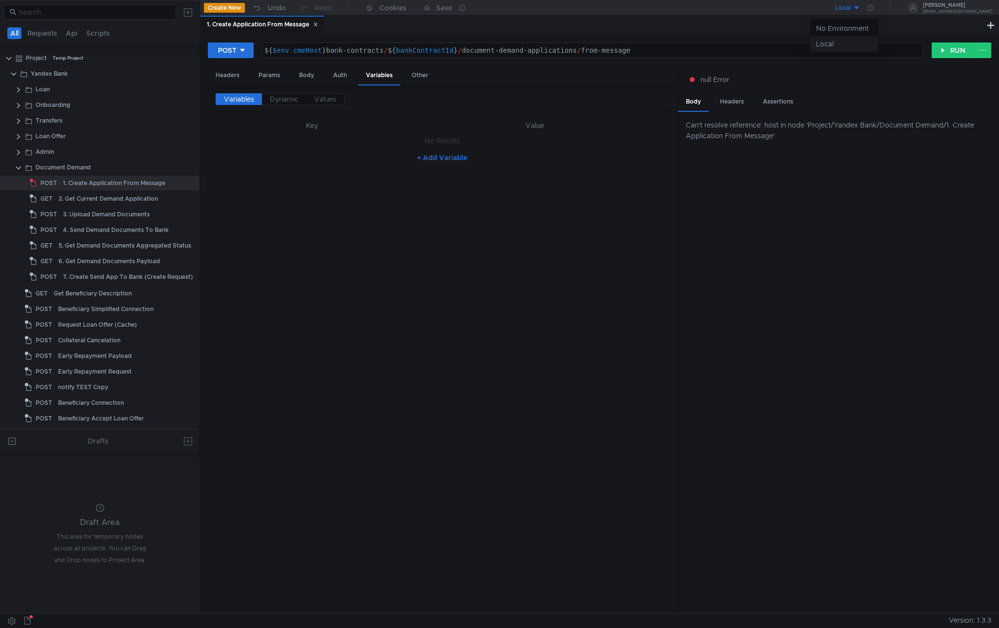
click at [830, 46] on li "Local" at bounding box center [845, 44] width 68 height 16
click at [881, 8] on div at bounding box center [871, 8] width 20 height 16
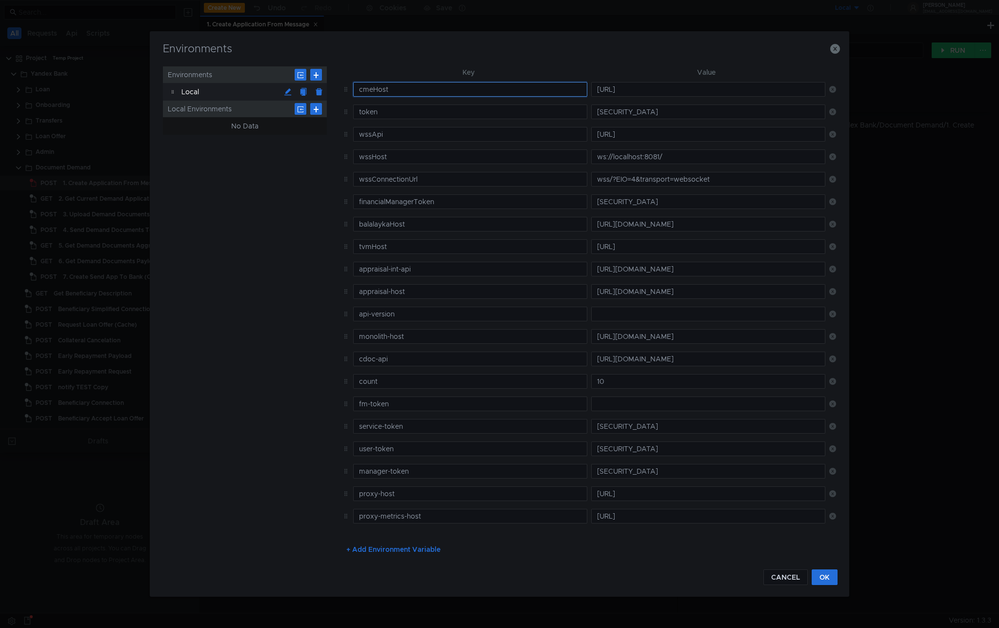
click at [374, 86] on input "cmeHost" at bounding box center [470, 89] width 234 height 15
type input "cme-host"
click at [828, 571] on button "OK" at bounding box center [825, 577] width 26 height 16
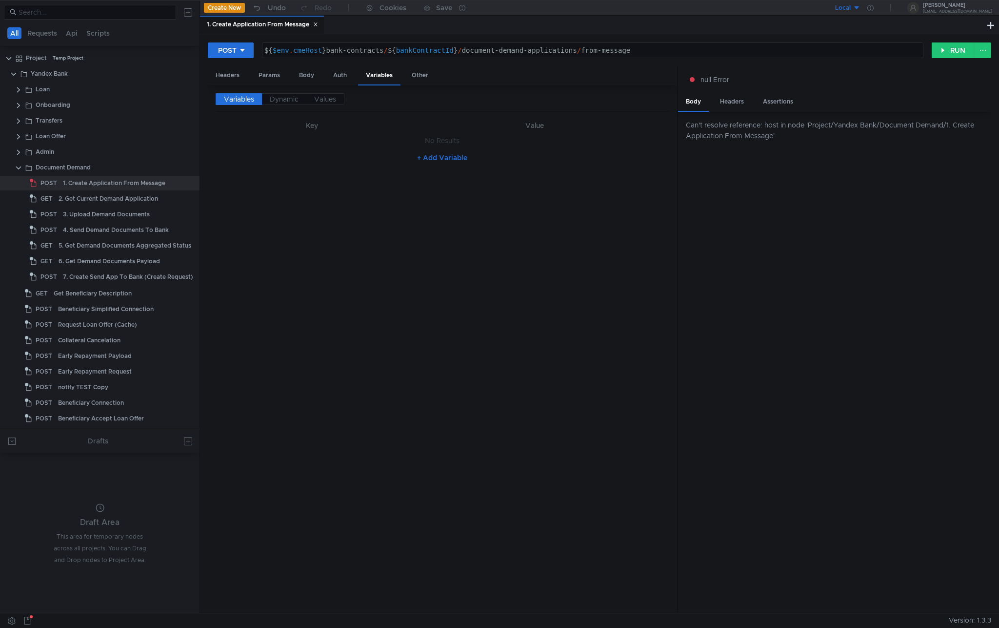
click at [305, 50] on div "${ $env . cmeHost } bank-contracts / ${ bankContractId } / document-demand-appl…" at bounding box center [593, 57] width 661 height 23
drag, startPoint x: 293, startPoint y: 51, endPoint x: 294, endPoint y: 71, distance: 20.5
click at [293, 53] on div "${ $env . 'cme-host' } bank-contracts / ${ bankContractId } / document-demand-a…" at bounding box center [593, 57] width 661 height 23
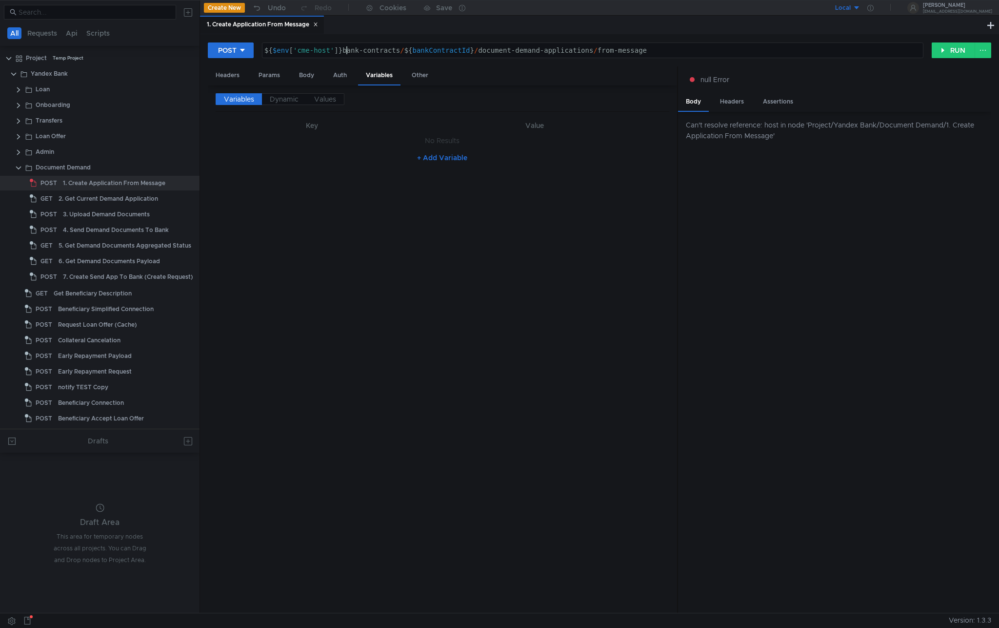
click at [345, 49] on div "${ $env [ 'cme-host' ] } bank-contracts / ${ bankContractId } / document-demand…" at bounding box center [593, 57] width 661 height 23
type textarea "${$env['cme-host']}bank-contracts/${bankContractId}/document-demand-application…"
click at [948, 48] on button "RUN" at bounding box center [953, 50] width 43 height 16
click at [311, 79] on div "Body" at bounding box center [306, 75] width 31 height 18
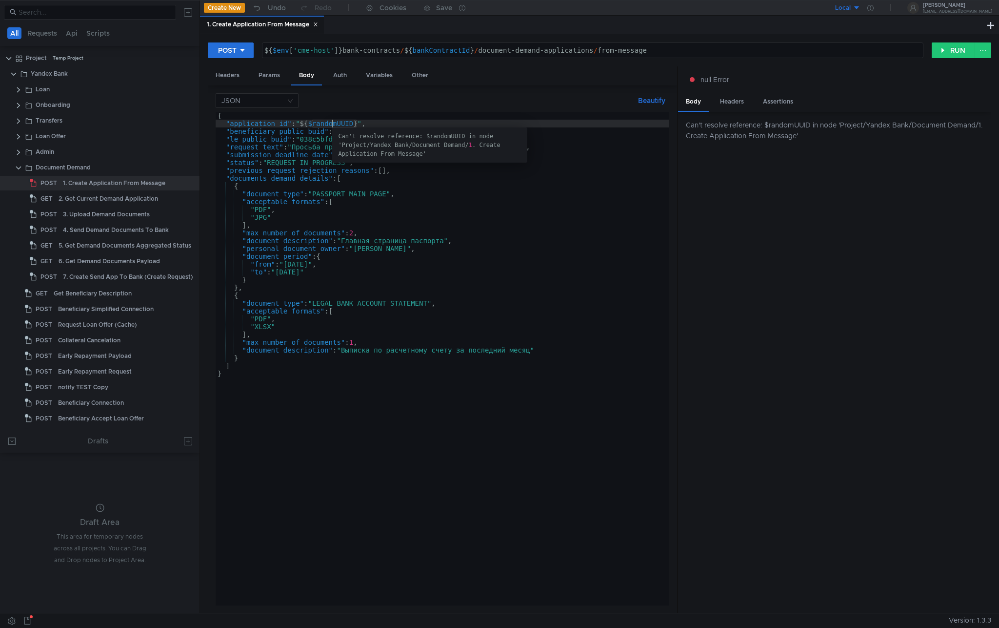
click at [333, 123] on div "{ "application_id" : " ${ $randomUUID } " , "beneficiary_public_buid" : "038c5b…" at bounding box center [442, 366] width 453 height 509
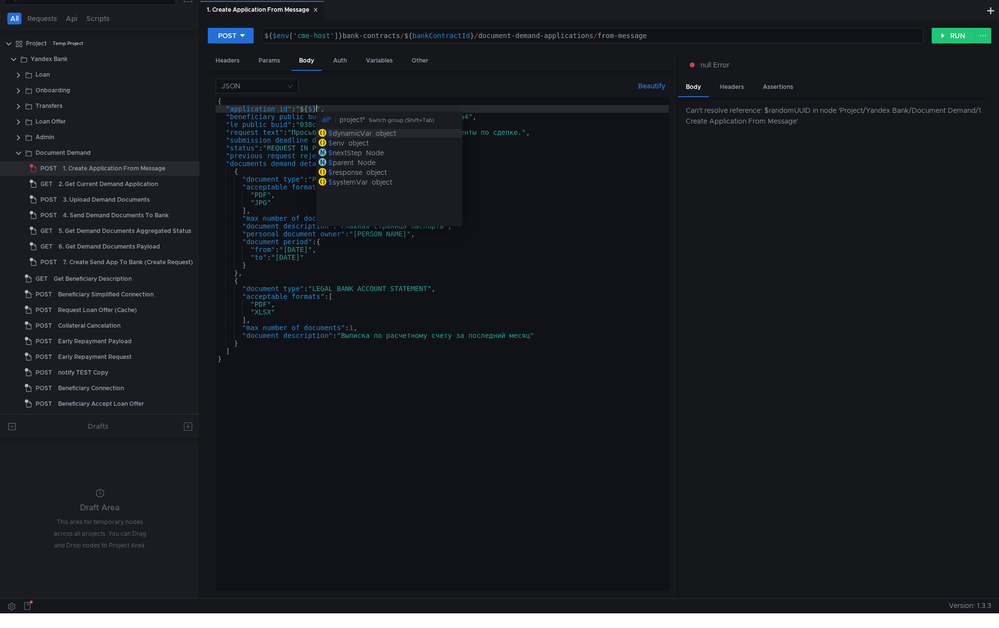
scroll to position [16, 0]
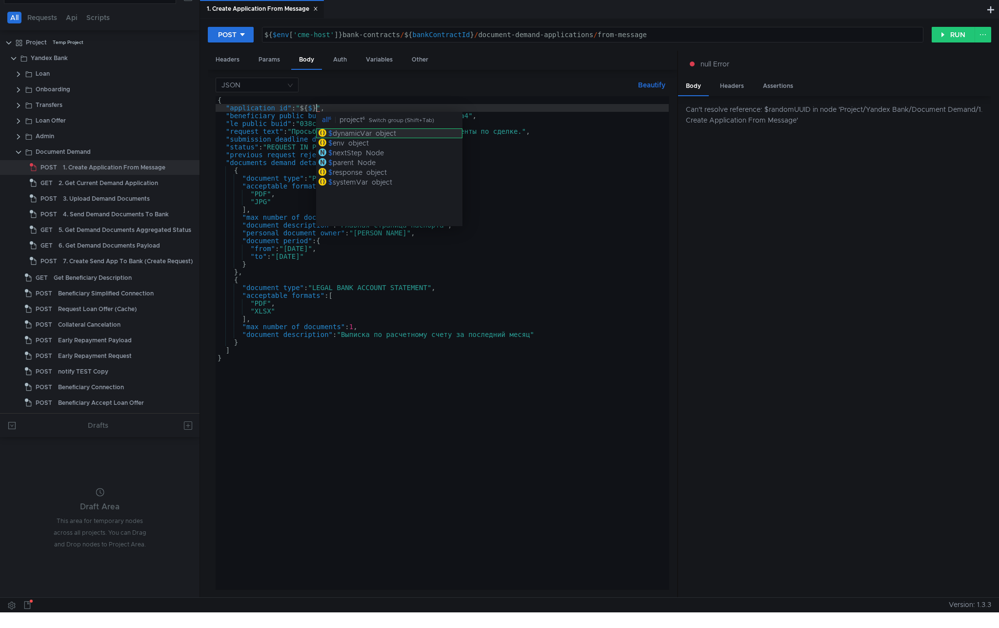
click at [398, 137] on div "$ dynamicVar object" at bounding box center [389, 133] width 146 height 10
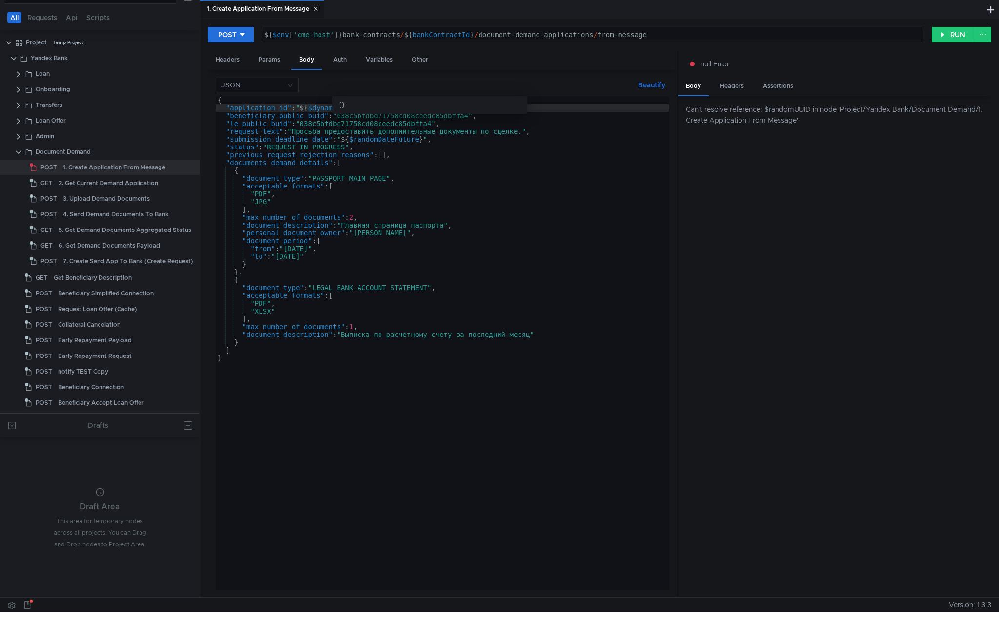
click at [349, 107] on div "{ }" at bounding box center [429, 105] width 183 height 9
click at [325, 109] on div "{ "application_id" : " ${ $dynamicVar } " , "beneficiary_public_buid" : "038c5b…" at bounding box center [442, 350] width 453 height 509
type textarea ""application_id": "${$}","
